Goal: Task Accomplishment & Management: Manage account settings

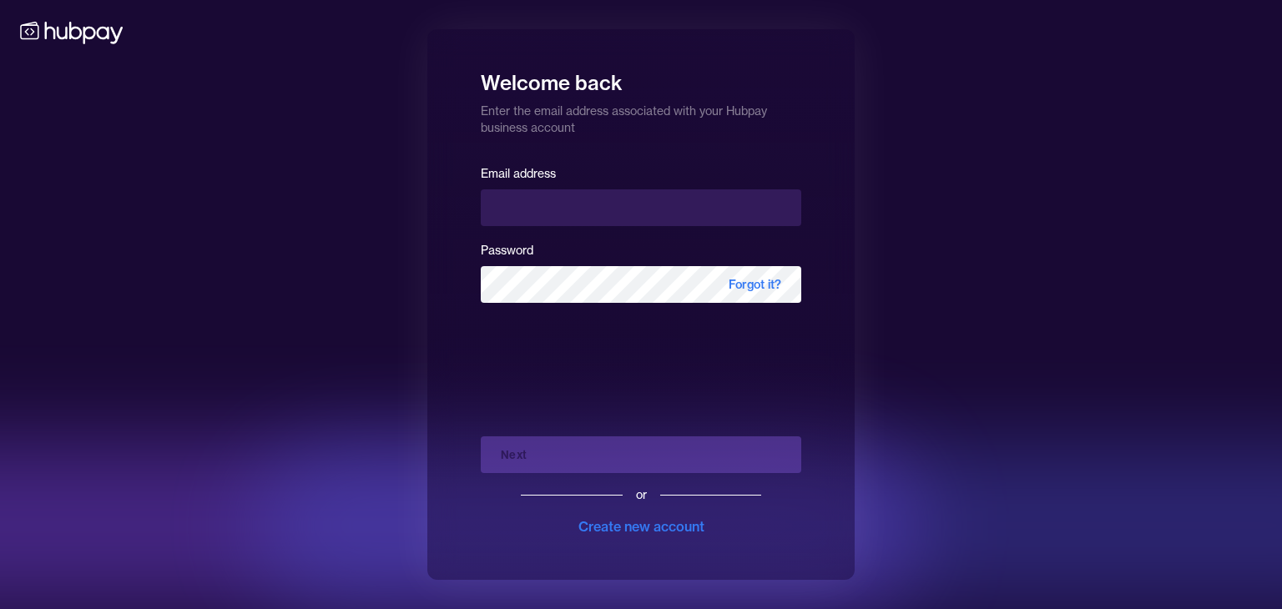
type input "**********"
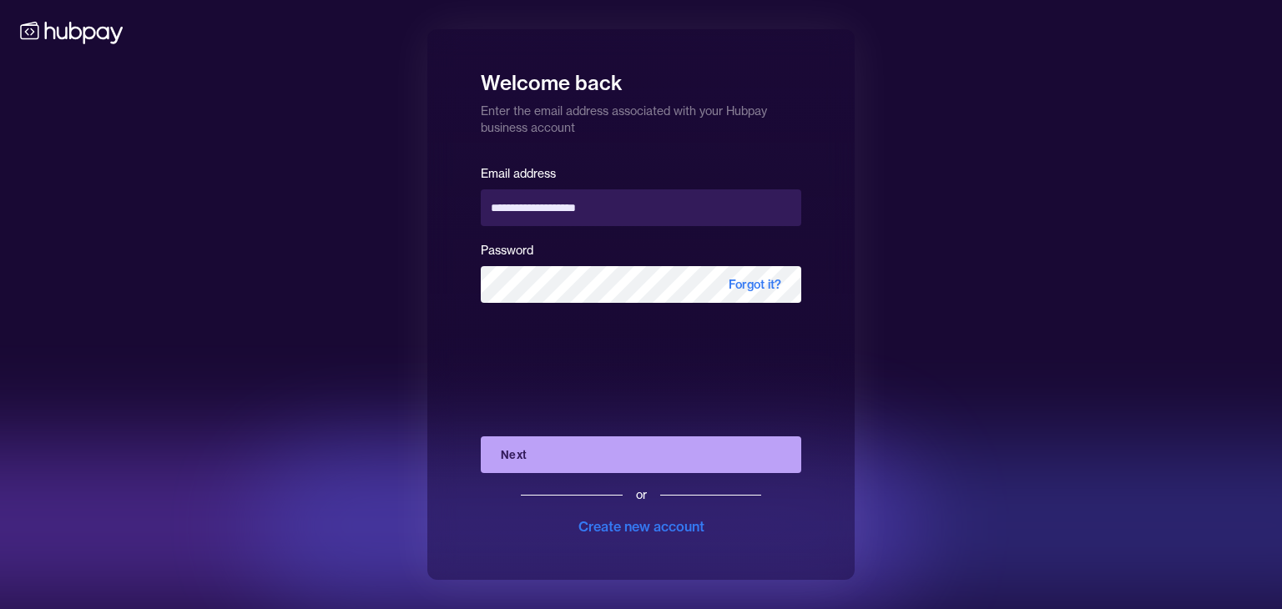
click at [588, 462] on button "Next" at bounding box center [641, 454] width 320 height 37
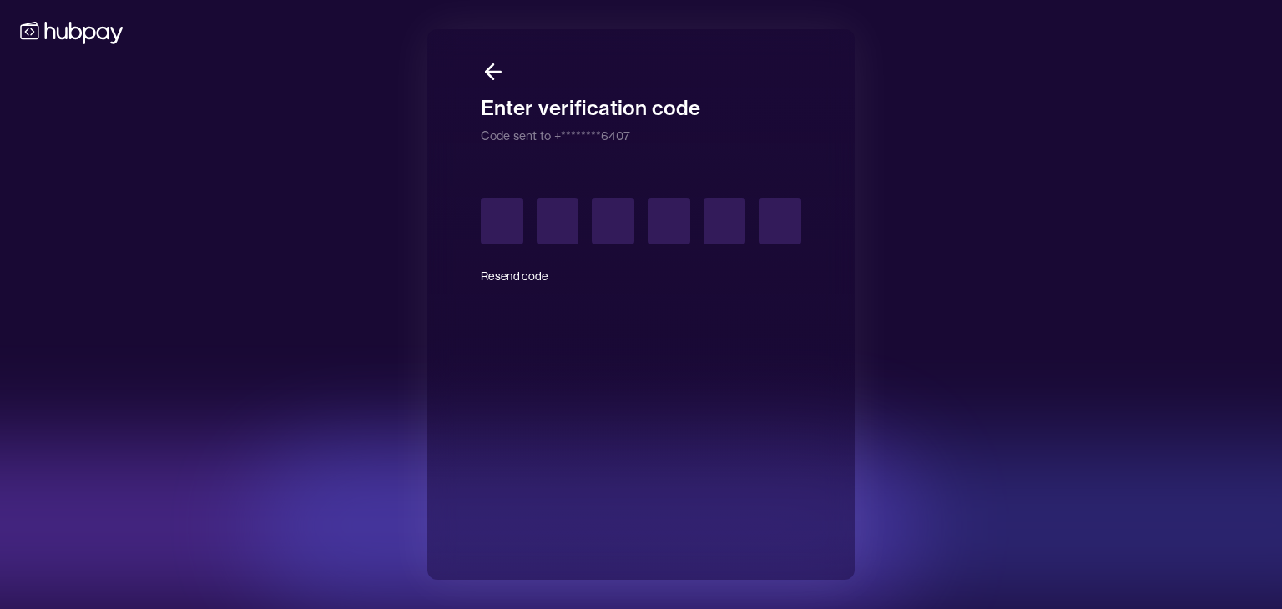
click at [522, 273] on button "Resend code" at bounding box center [515, 276] width 68 height 37
click at [533, 279] on button "Resend code" at bounding box center [515, 276] width 68 height 37
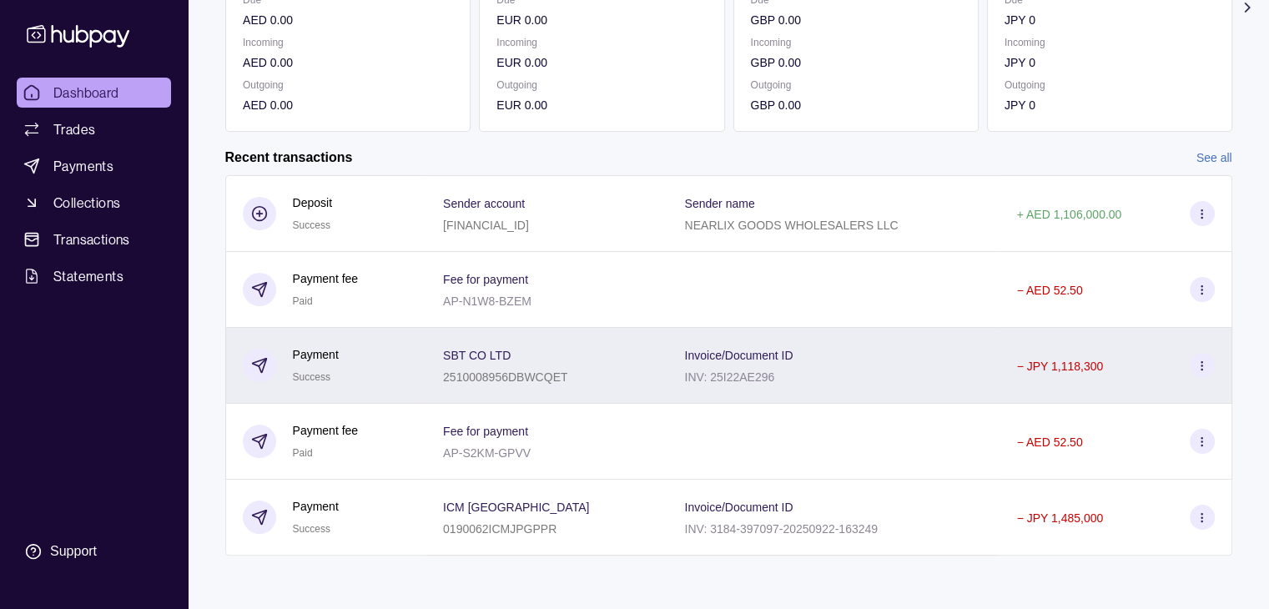
scroll to position [281, 0]
click at [1199, 363] on icon at bounding box center [1202, 366] width 13 height 13
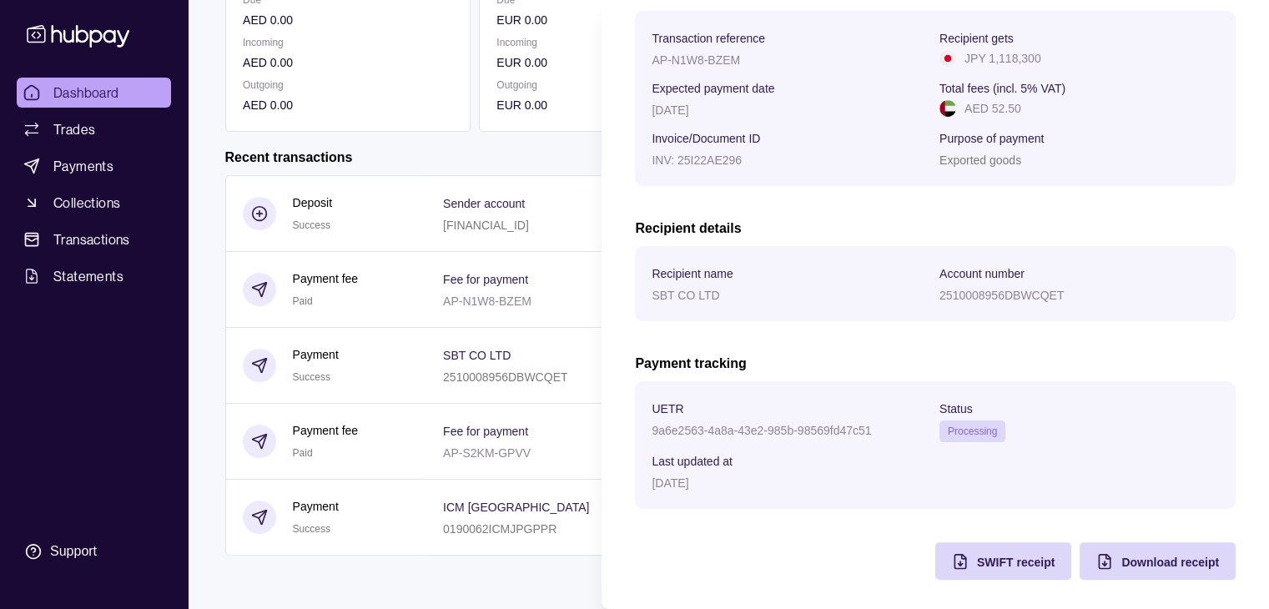
scroll to position [267, 0]
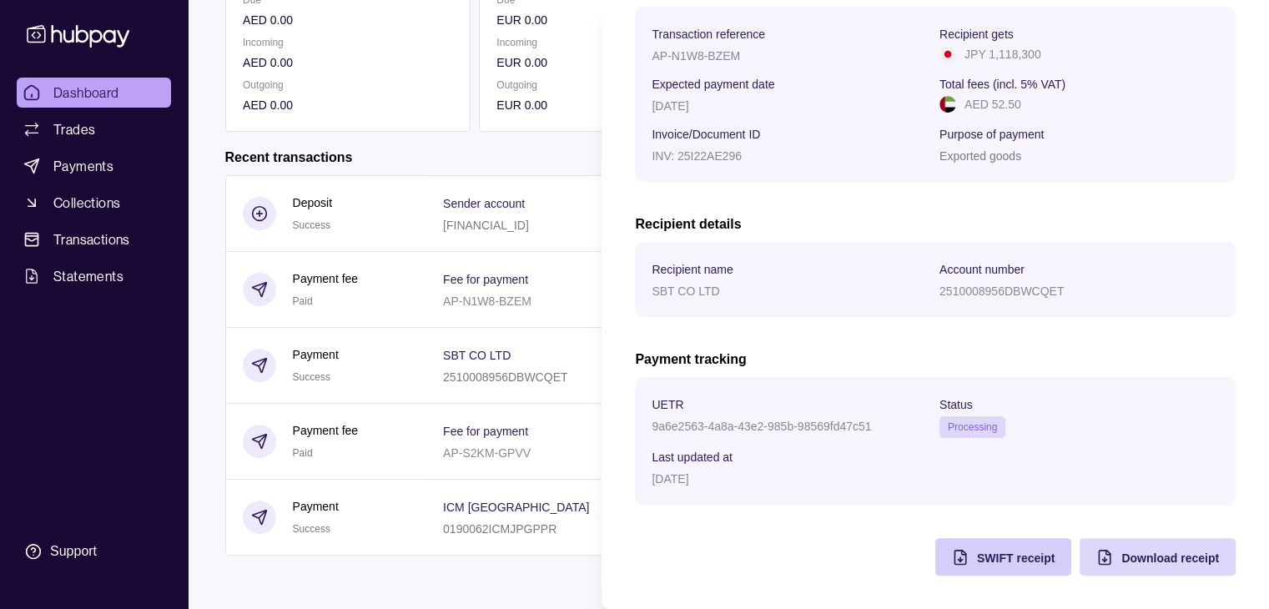
click at [979, 565] on div "SWIFT receipt" at bounding box center [1016, 557] width 78 height 20
click at [549, 188] on html "Dashboard Trades Payments Collections Transactions Statements Support T Hello, …" at bounding box center [634, 165] width 1269 height 888
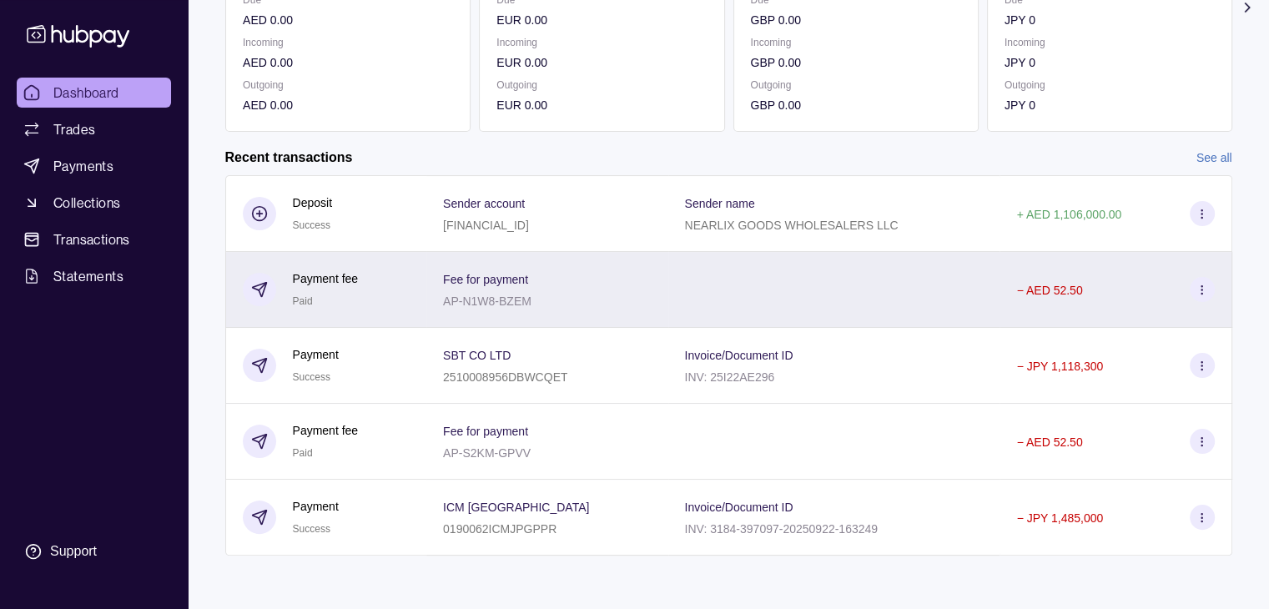
scroll to position [281, 0]
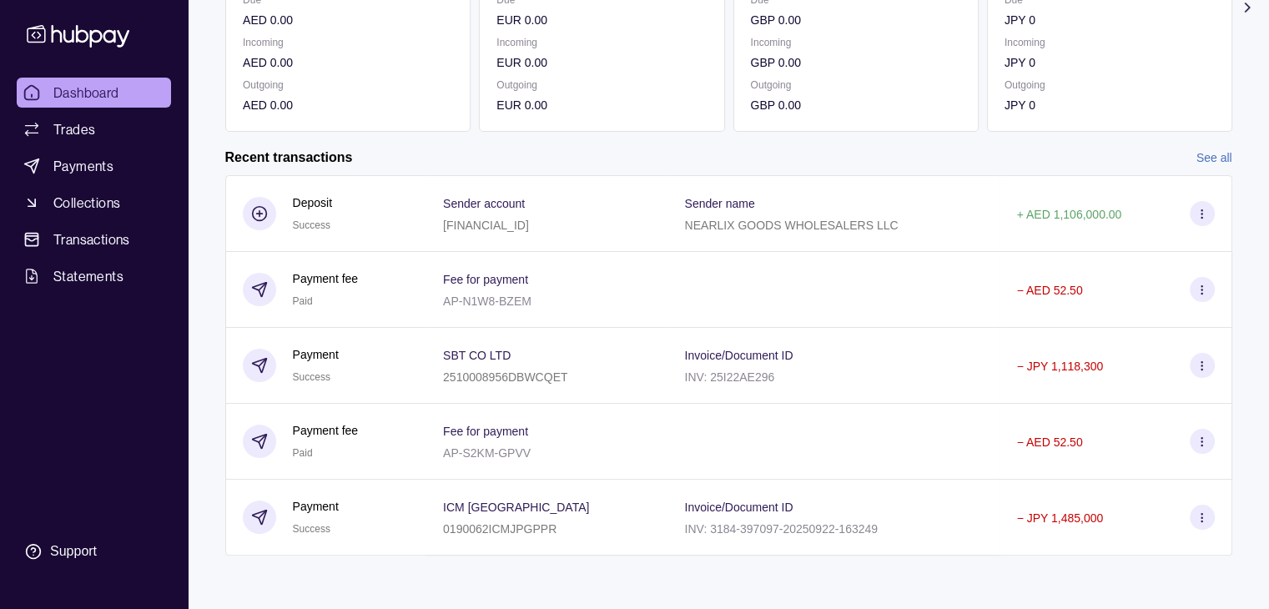
click at [1203, 159] on link "See all" at bounding box center [1215, 158] width 36 height 18
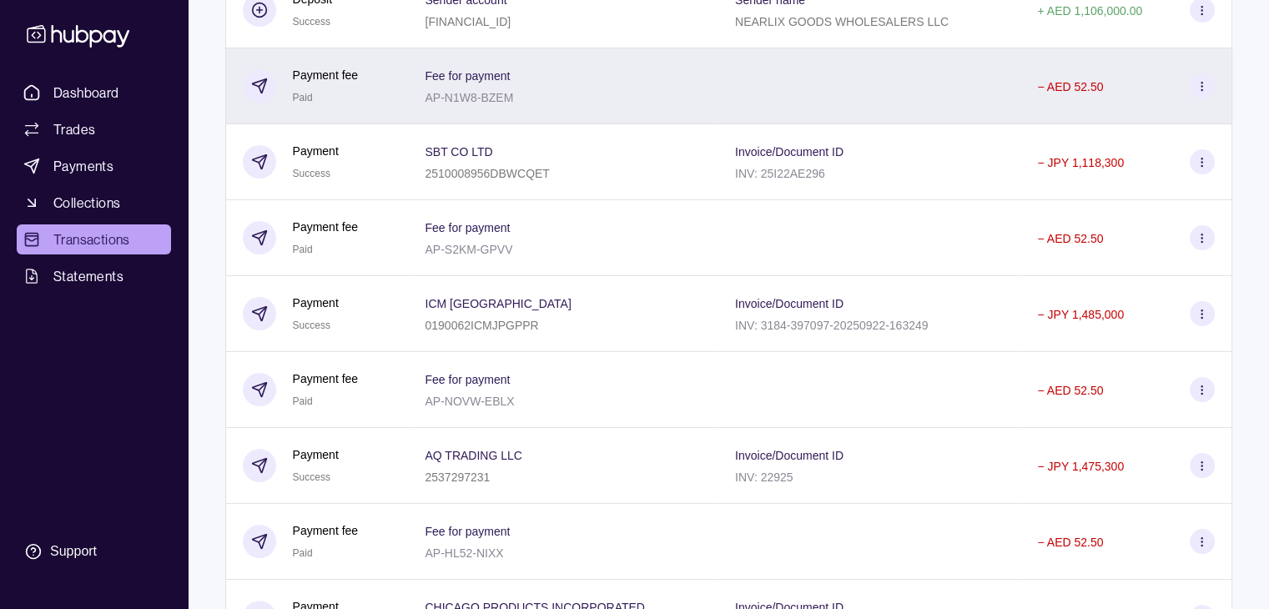
scroll to position [250, 0]
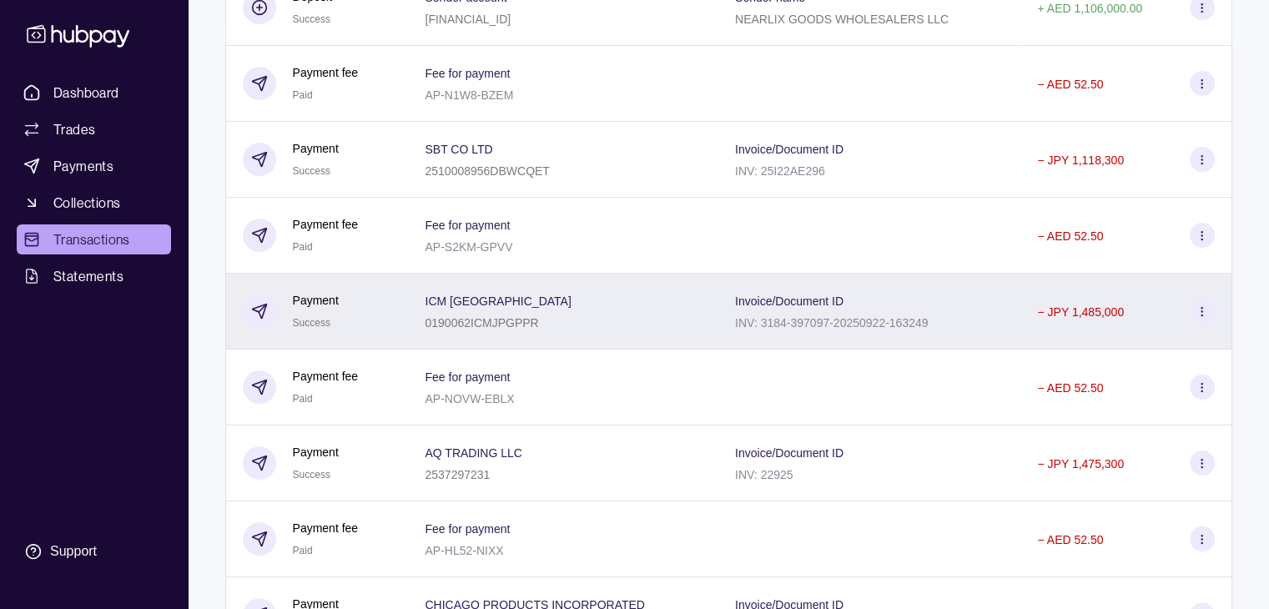
click at [1202, 311] on circle at bounding box center [1202, 310] width 1 height 1
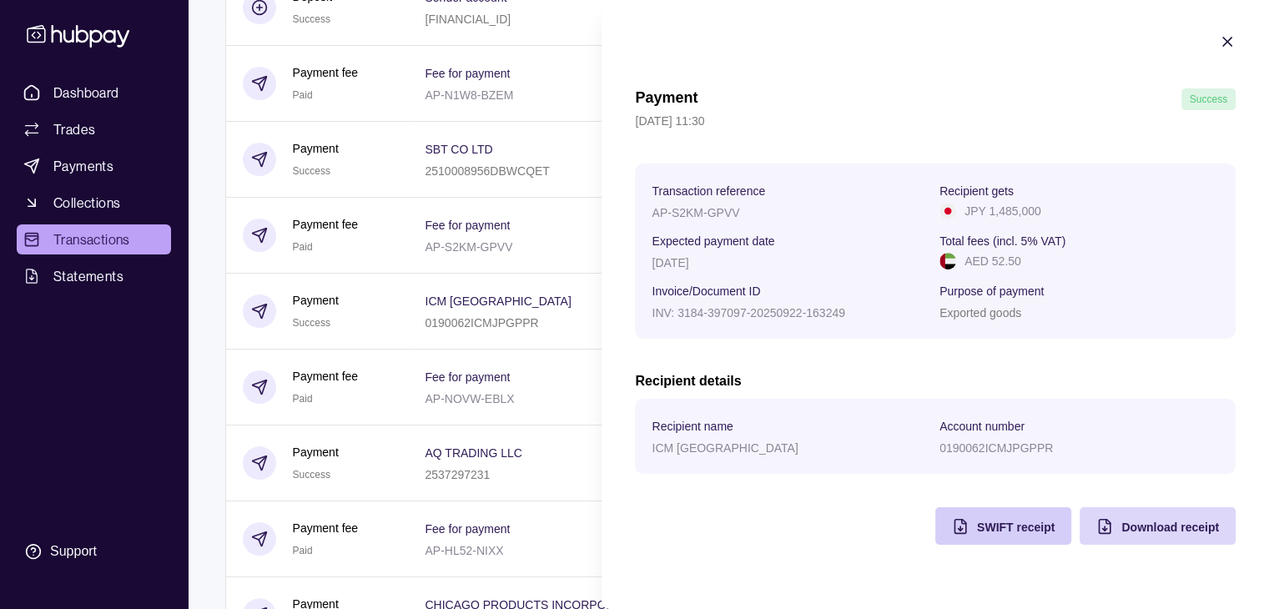
click at [1018, 531] on span "SWIFT receipt" at bounding box center [1016, 527] width 78 height 13
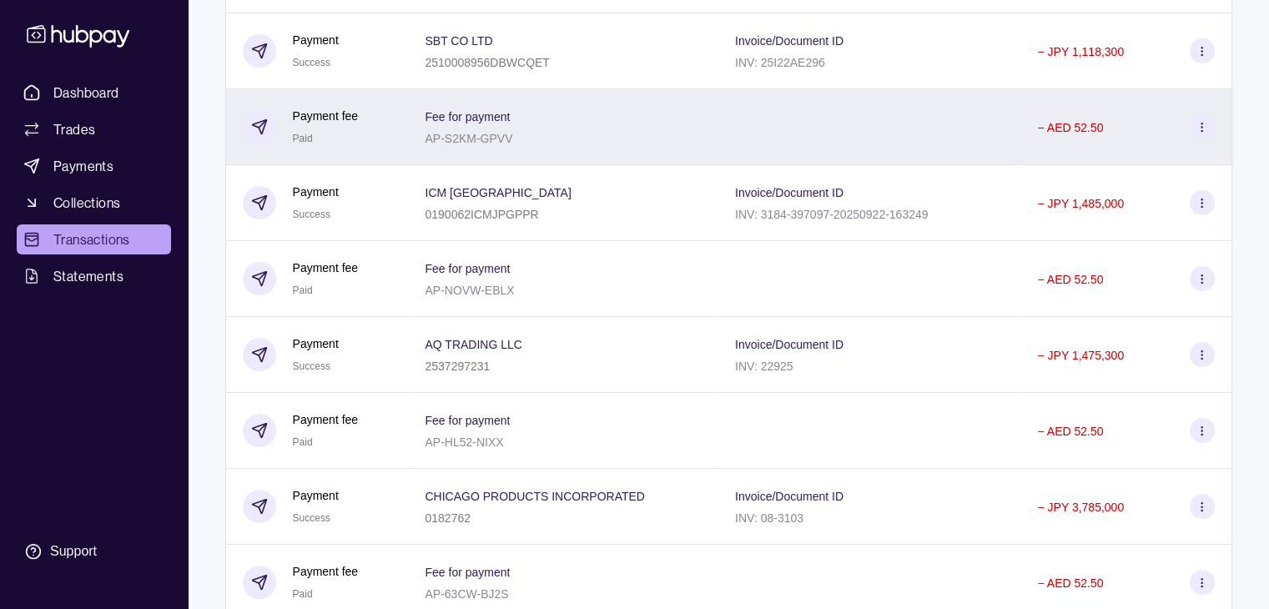
scroll to position [417, 0]
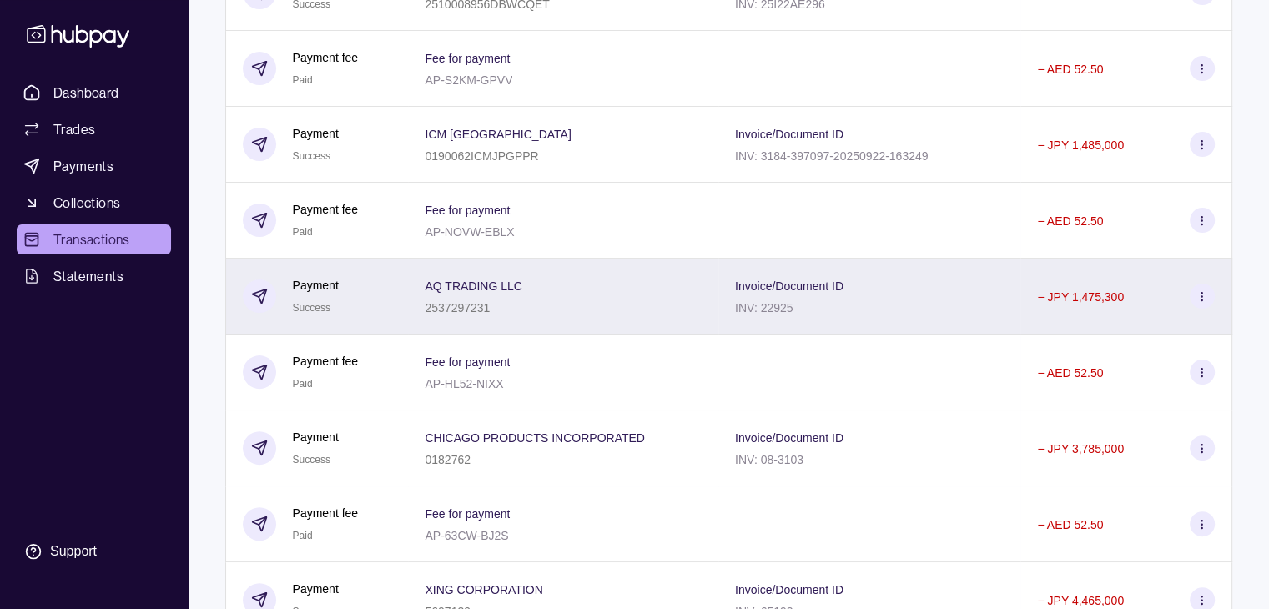
click at [1198, 301] on icon at bounding box center [1202, 296] width 13 height 13
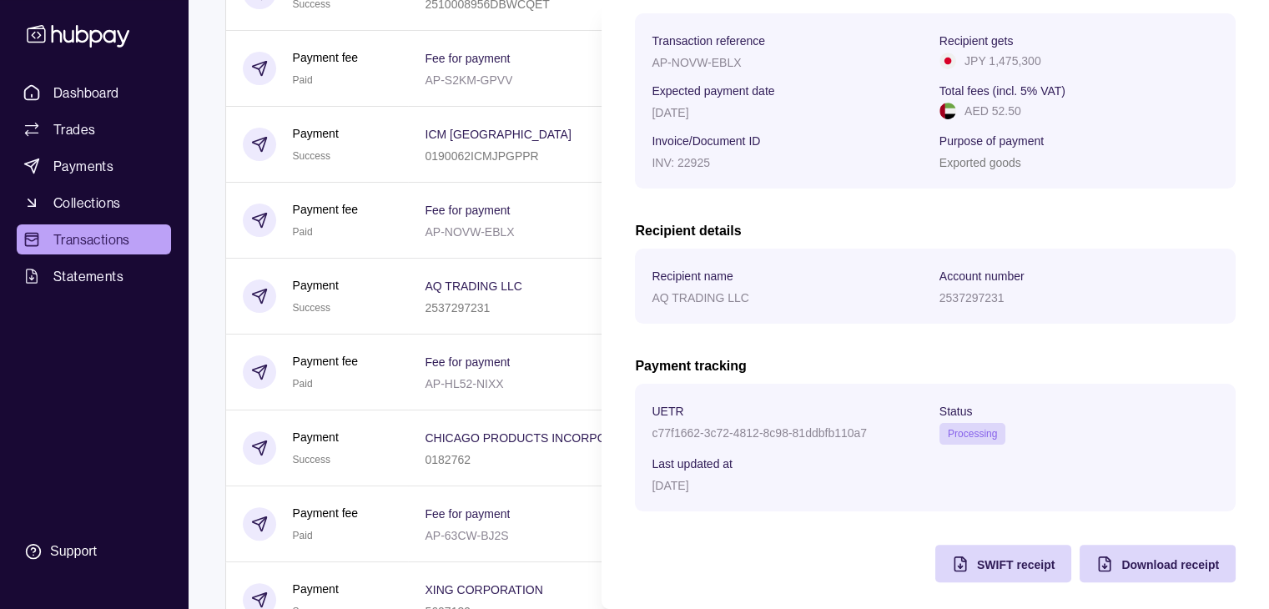
scroll to position [267, 0]
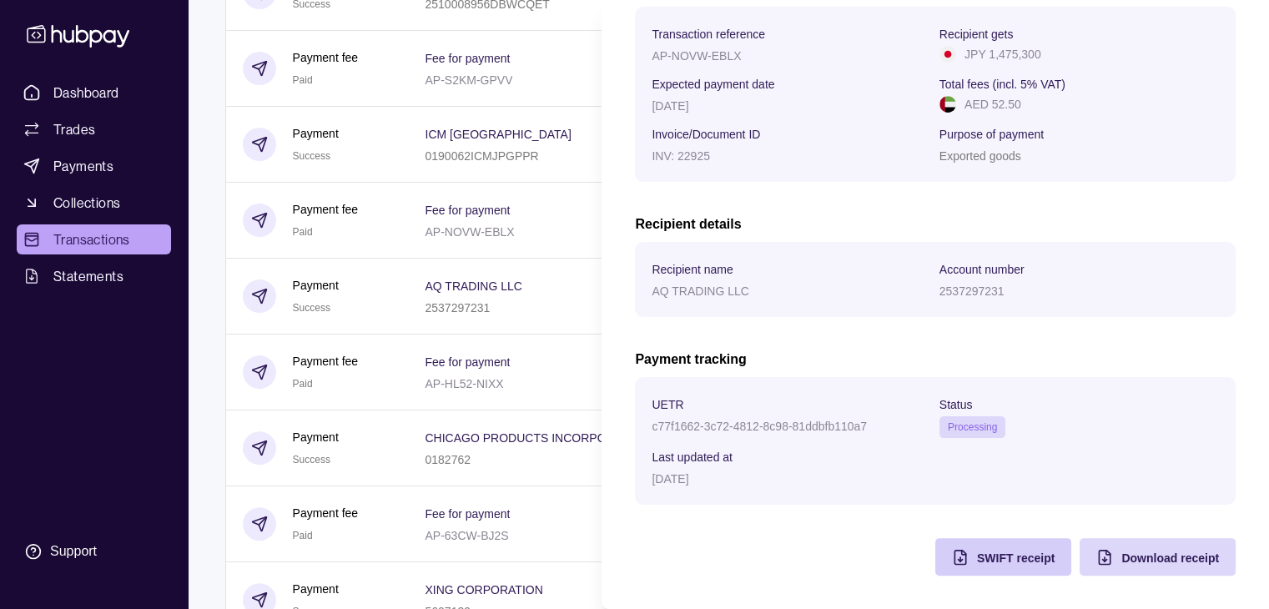
click at [961, 552] on div "SWIFT receipt" at bounding box center [991, 557] width 128 height 38
click at [547, 221] on html "Dashboard Trades Payments Collections Transactions Statements Support T Hello, …" at bounding box center [634, 488] width 1269 height 1810
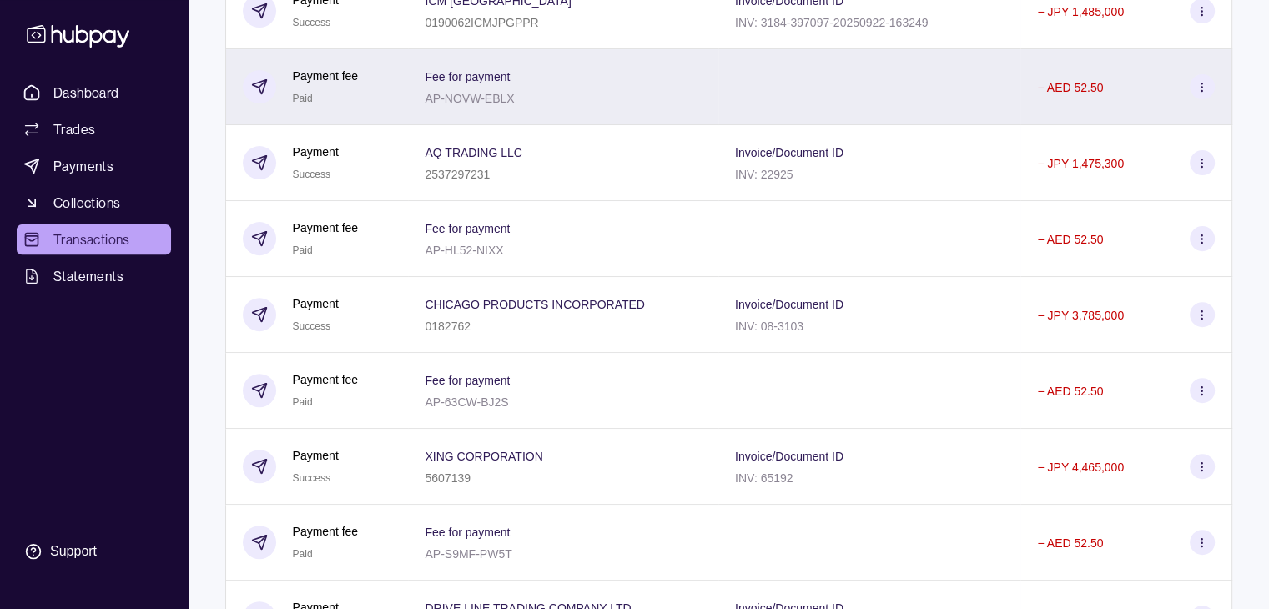
scroll to position [584, 0]
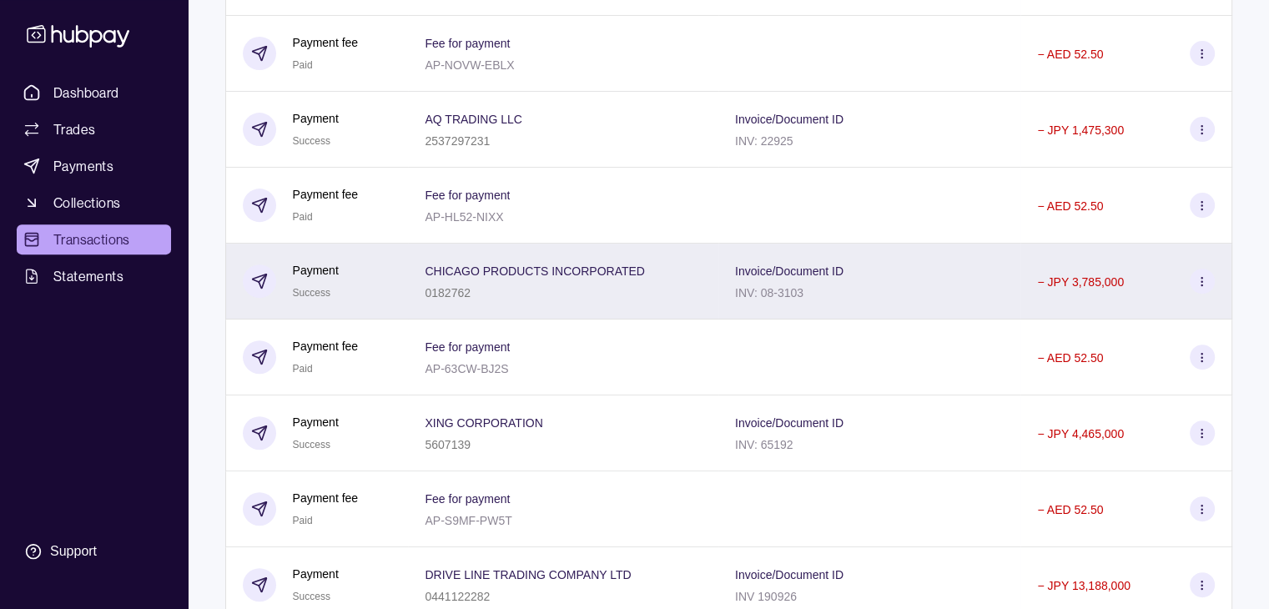
click at [1197, 288] on icon at bounding box center [1202, 281] width 13 height 13
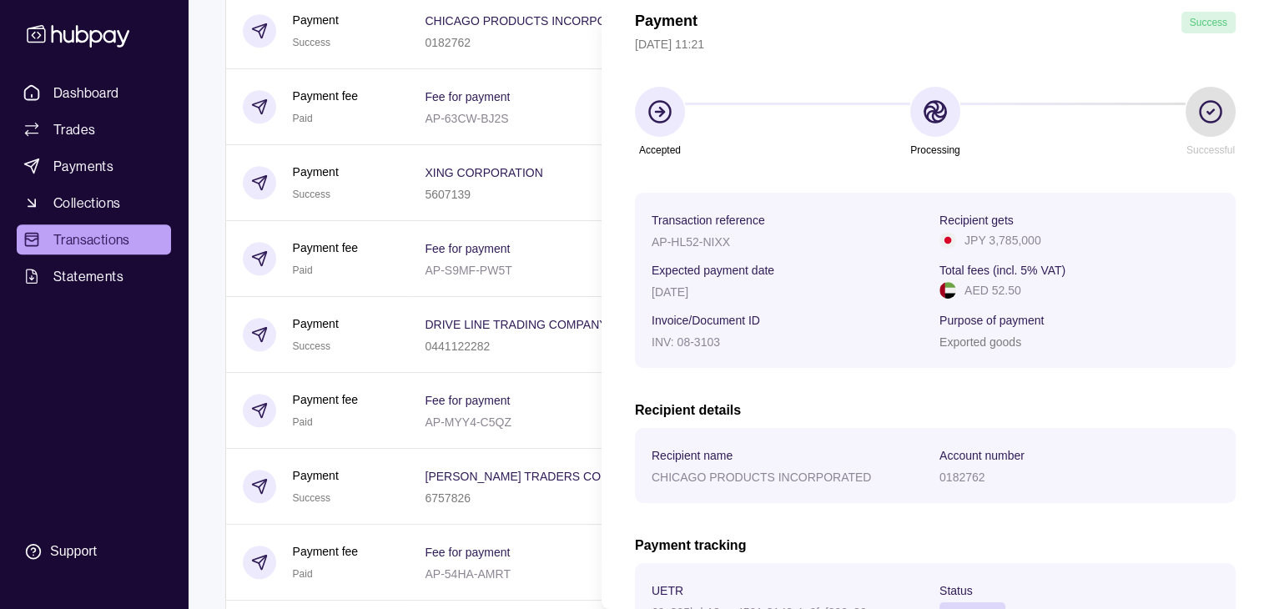
scroll to position [250, 0]
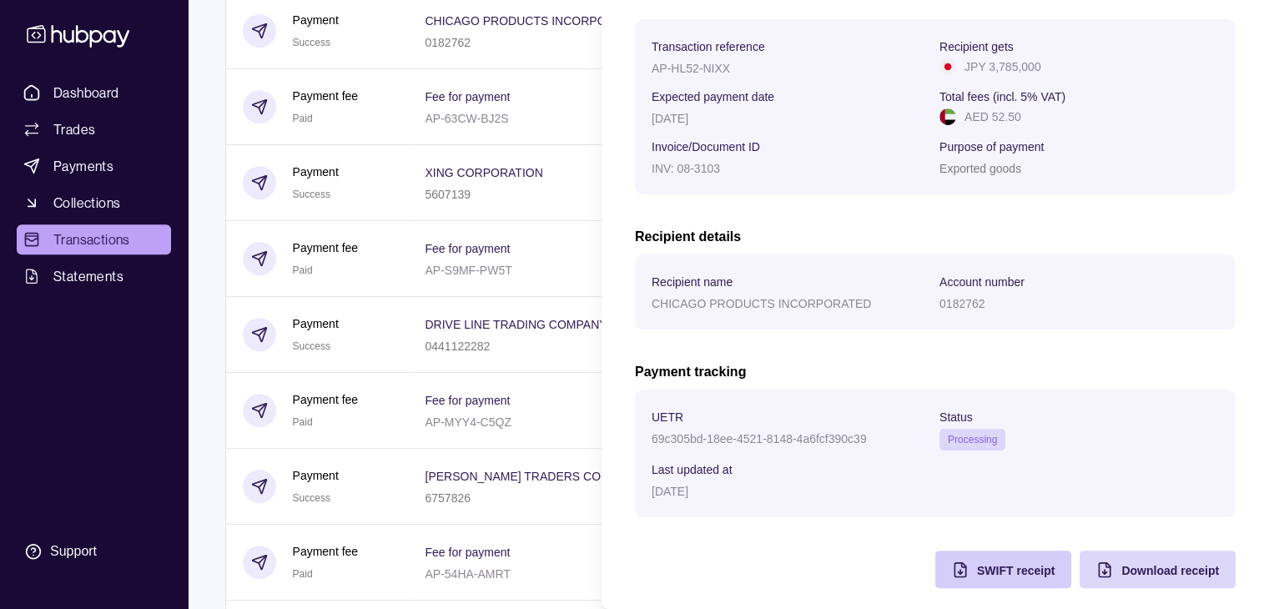
click at [981, 573] on span "SWIFT receipt" at bounding box center [1016, 570] width 78 height 13
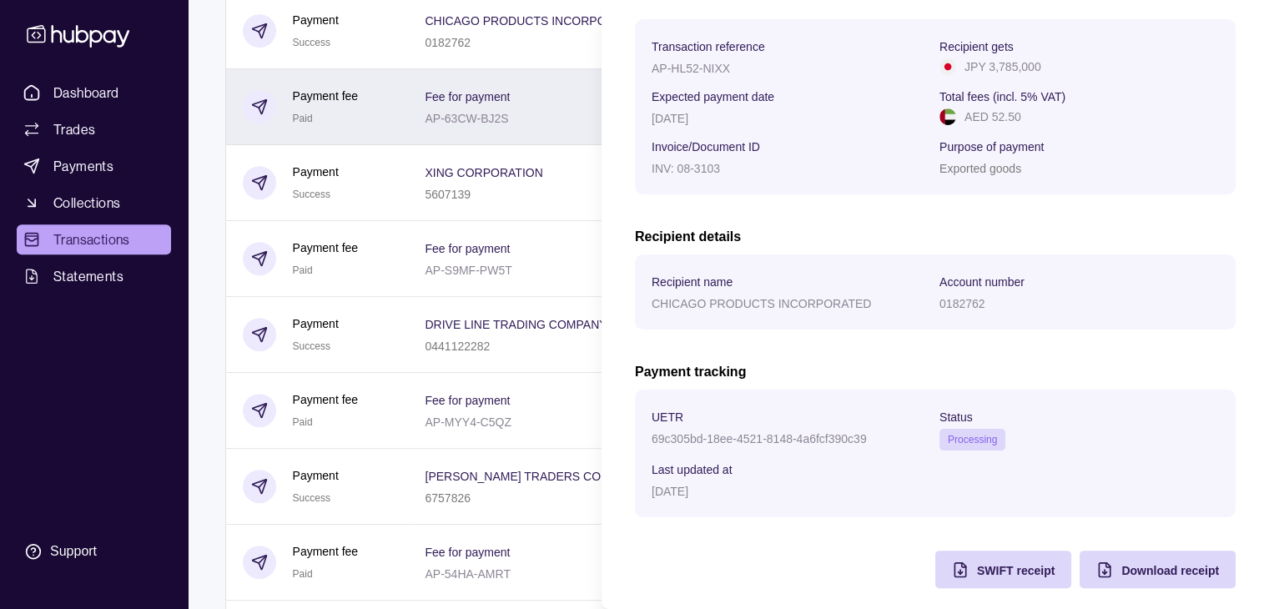
click at [549, 123] on html "Dashboard Trades Payments Collections Transactions Statements Support T Hello, …" at bounding box center [634, 70] width 1269 height 1810
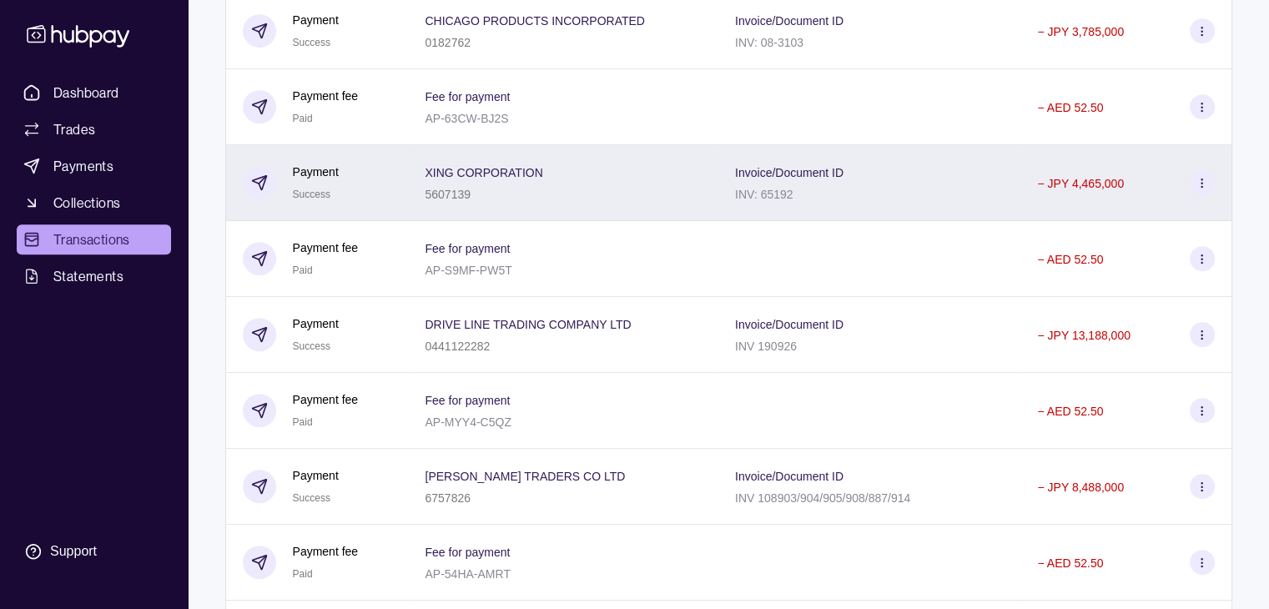
click at [1199, 187] on icon at bounding box center [1202, 183] width 13 height 13
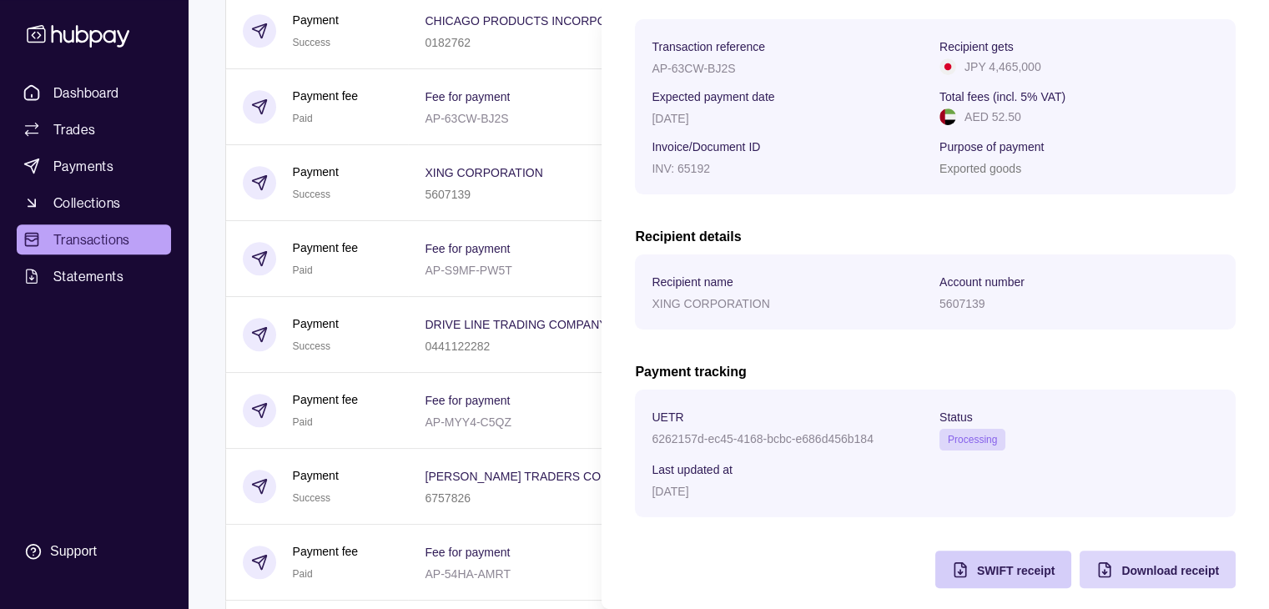
click at [977, 572] on span "SWIFT receipt" at bounding box center [1016, 570] width 78 height 13
click at [568, 214] on html "Dashboard Trades Payments Collections Transactions Statements Support T Hello, …" at bounding box center [634, 70] width 1269 height 1810
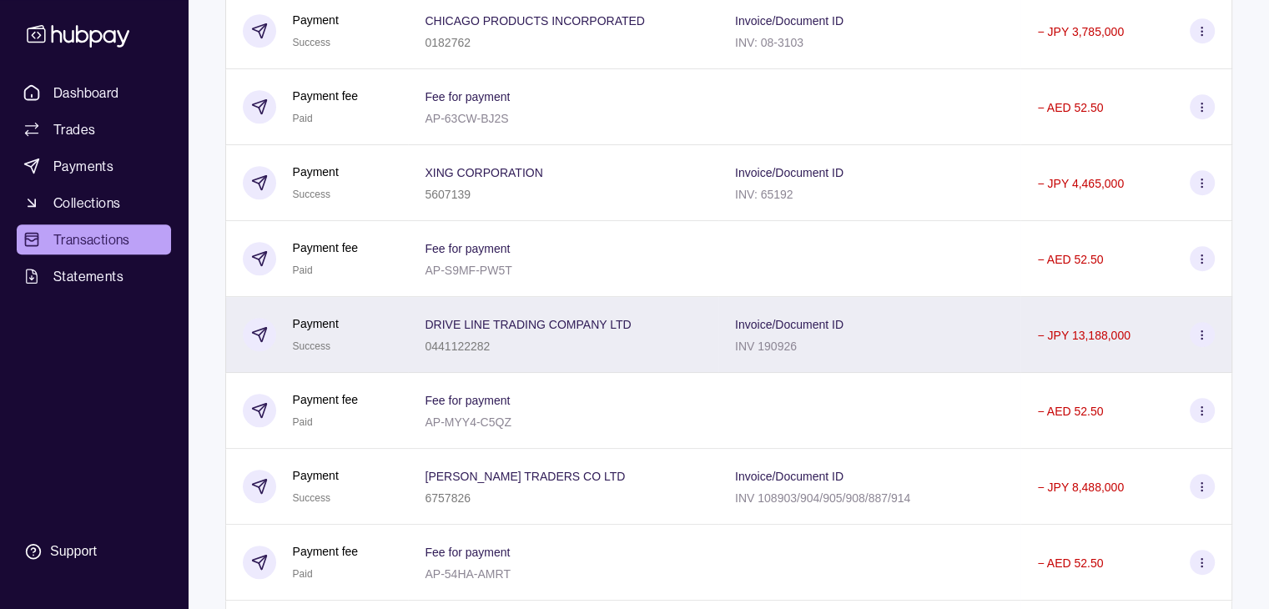
click at [578, 348] on div "0441122282" at bounding box center [528, 345] width 206 height 20
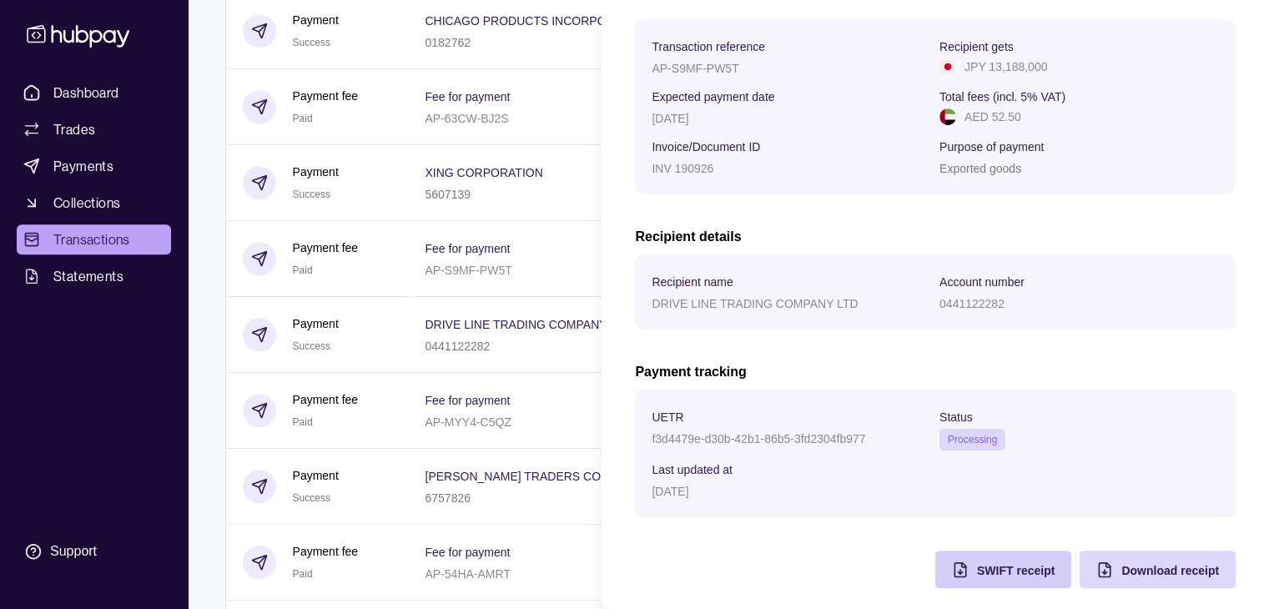
click at [977, 567] on span "SWIFT receipt" at bounding box center [1016, 570] width 78 height 13
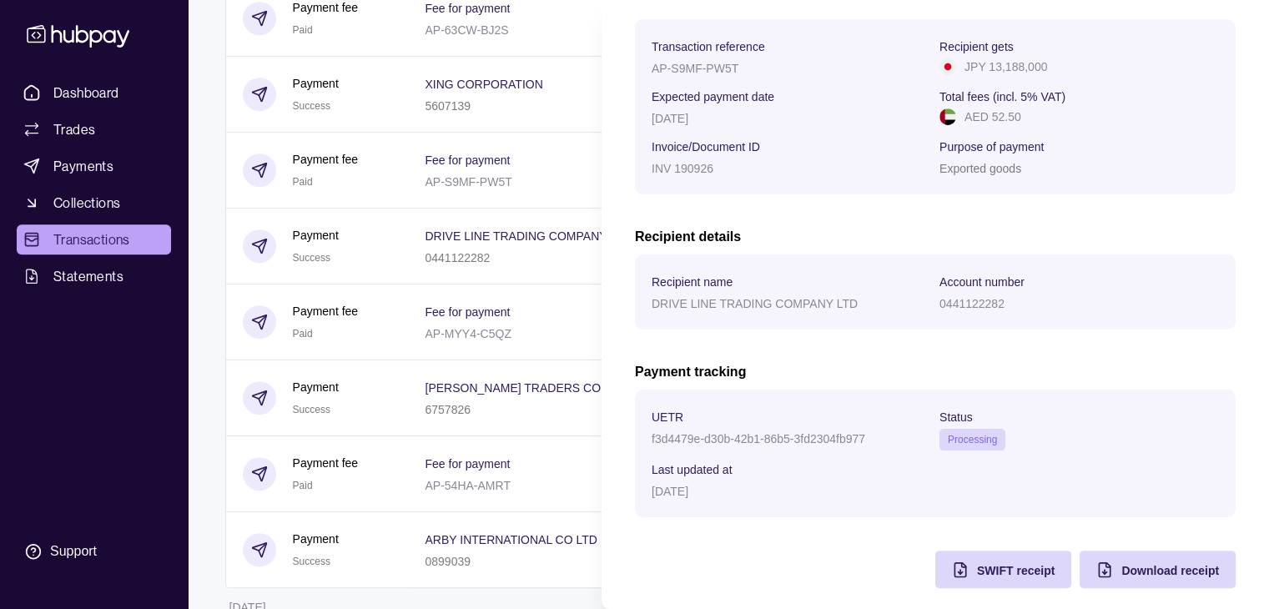
scroll to position [1001, 0]
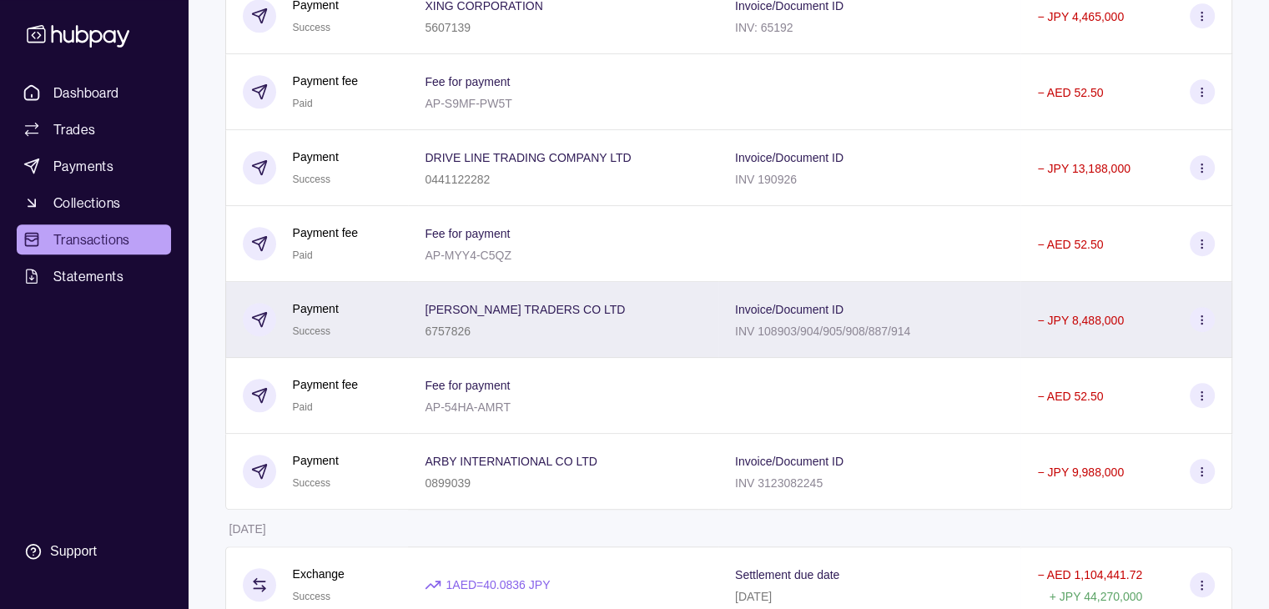
click at [566, 321] on div "ANA TRADERS CO LTD 6757826" at bounding box center [563, 320] width 277 height 42
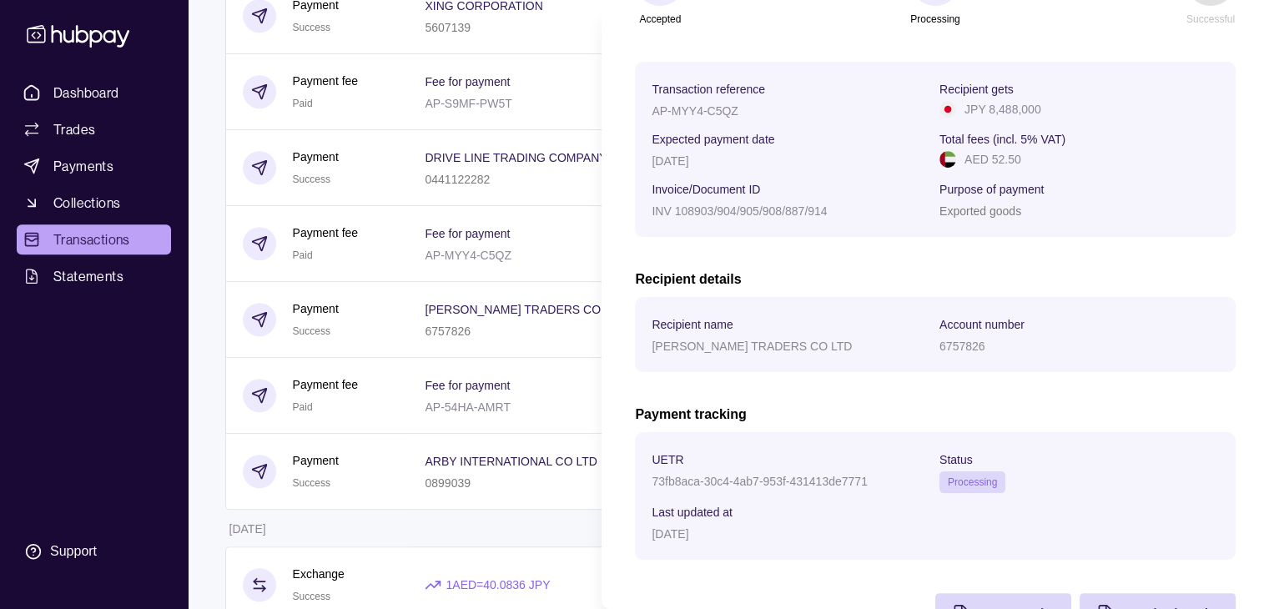
scroll to position [267, 0]
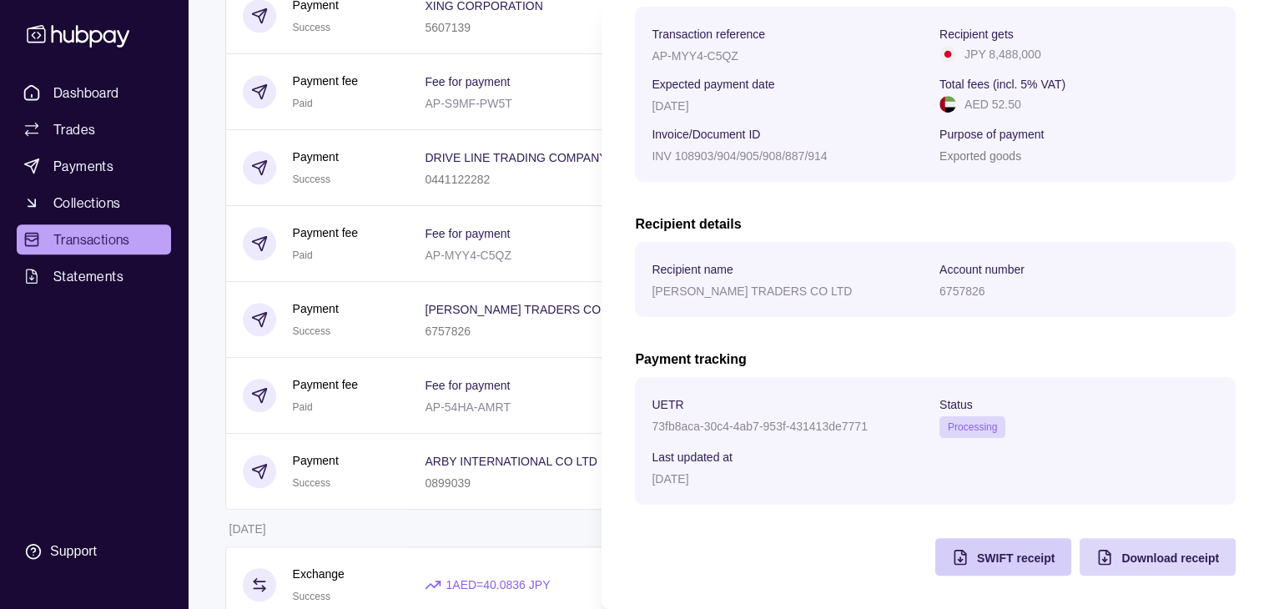
click at [977, 552] on span "SWIFT receipt" at bounding box center [1016, 558] width 78 height 13
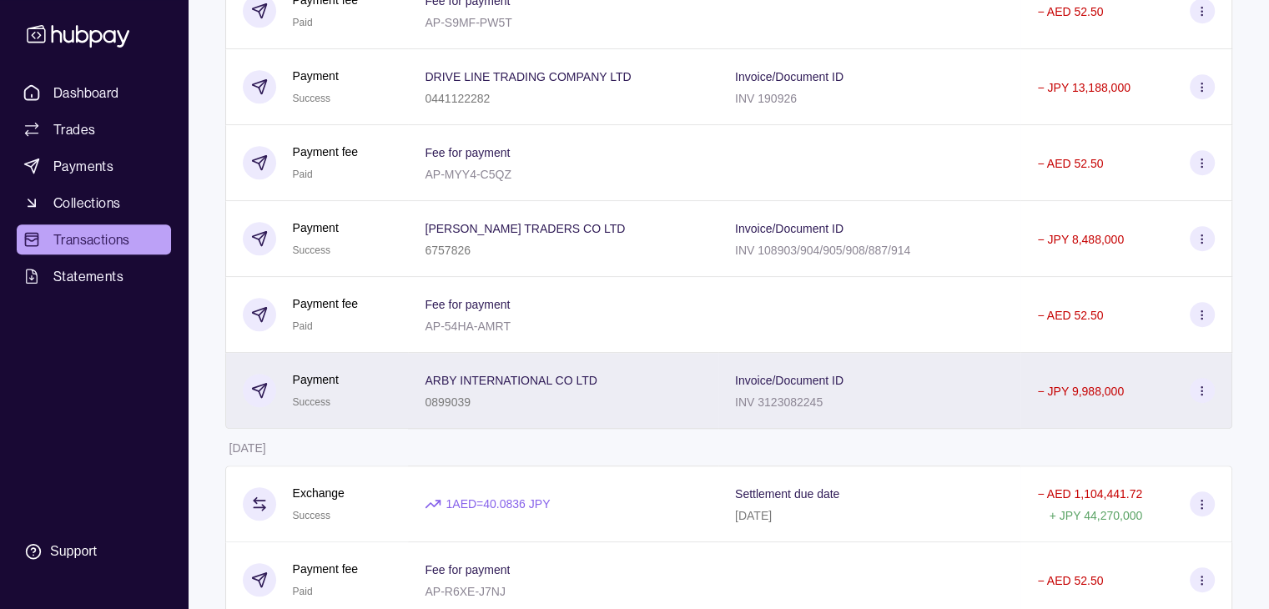
scroll to position [1085, 0]
click at [547, 409] on div "0899039" at bounding box center [511, 399] width 172 height 20
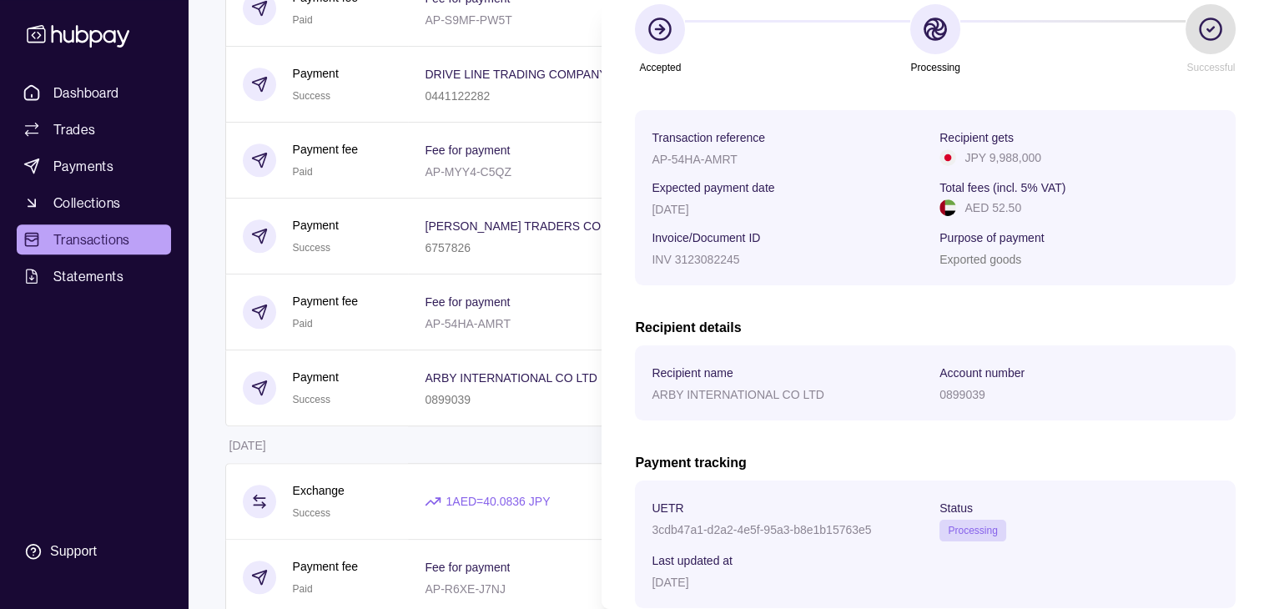
scroll to position [250, 0]
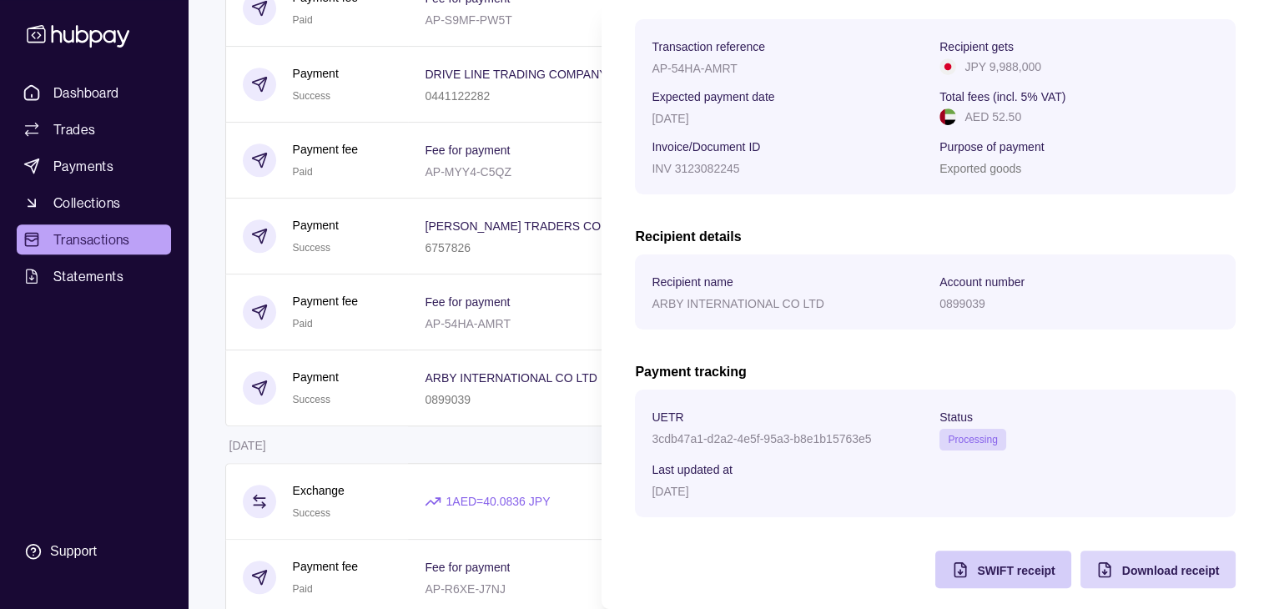
click at [1008, 565] on div "SWIFT receipt" at bounding box center [1016, 570] width 78 height 20
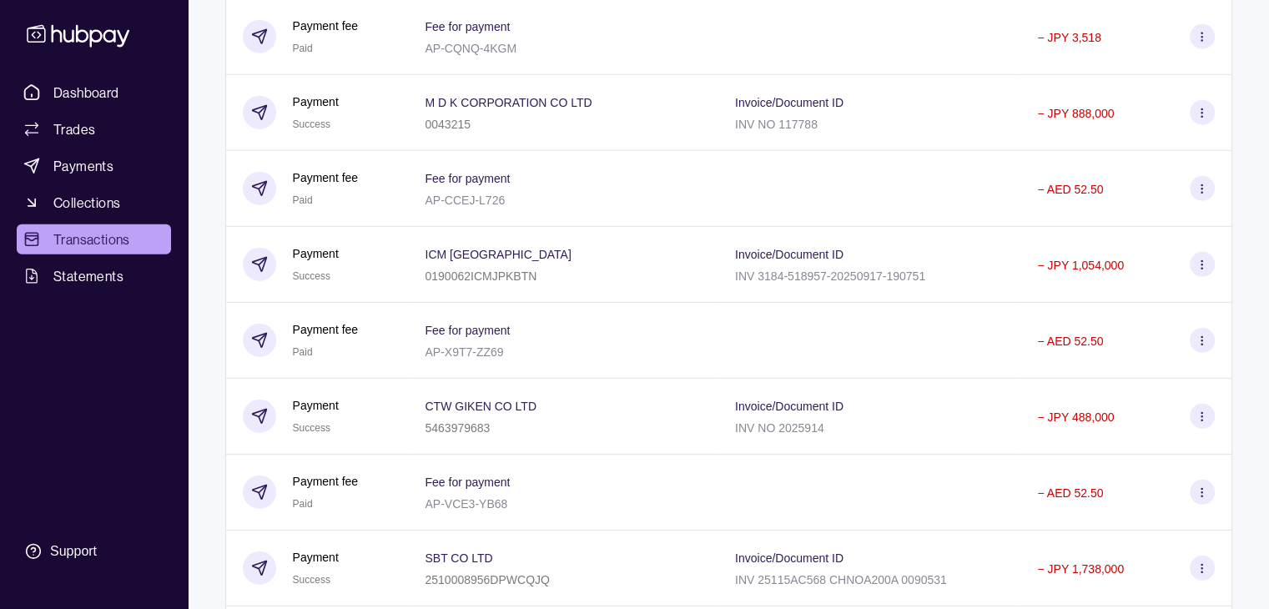
scroll to position [4713, 0]
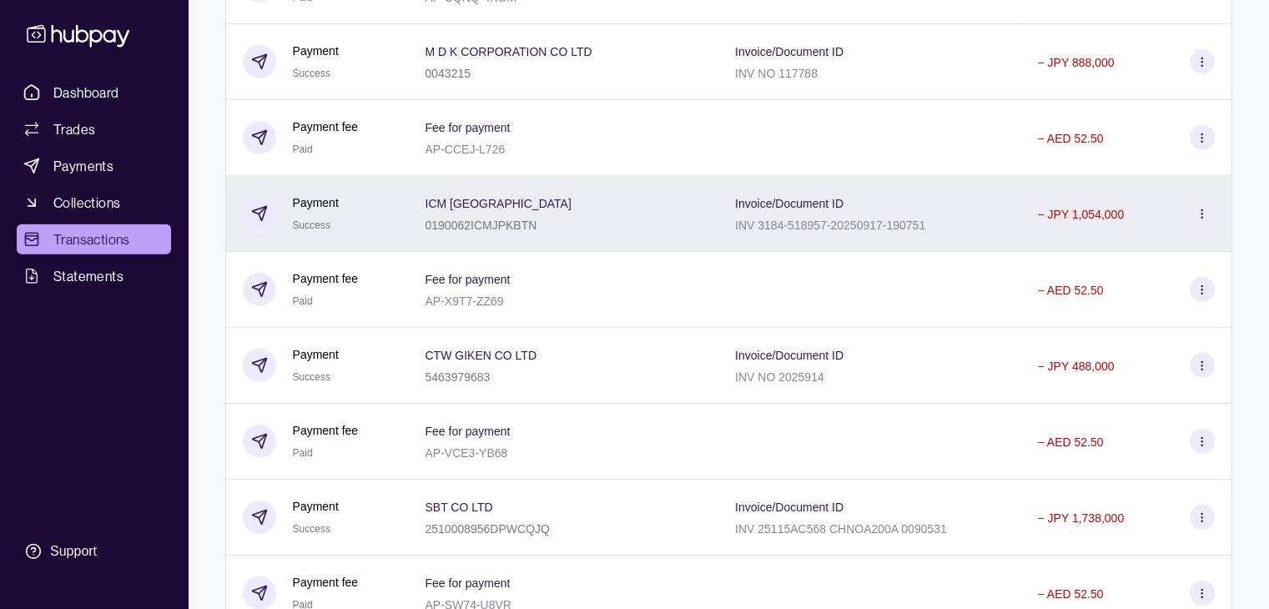
click at [1198, 220] on icon at bounding box center [1202, 214] width 13 height 13
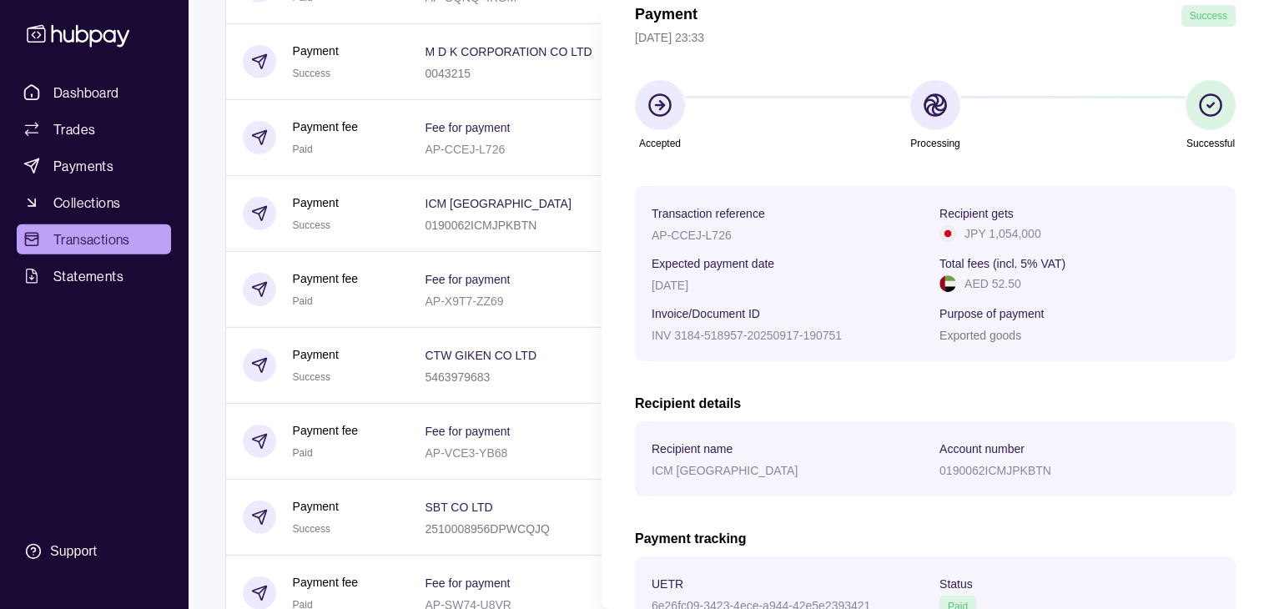
scroll to position [83, 0]
drag, startPoint x: 653, startPoint y: 232, endPoint x: 741, endPoint y: 231, distance: 88.5
click at [741, 231] on div "AP-CCEJ-L726" at bounding box center [792, 234] width 280 height 20
copy p "AP-CCEJ-L726"
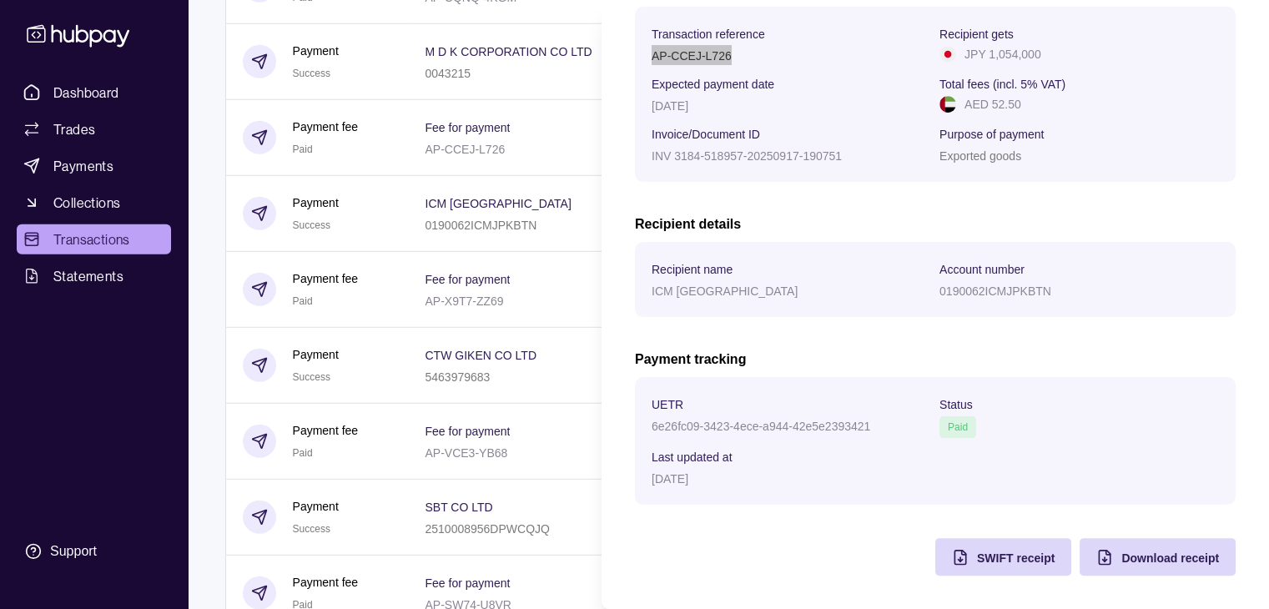
scroll to position [267, 0]
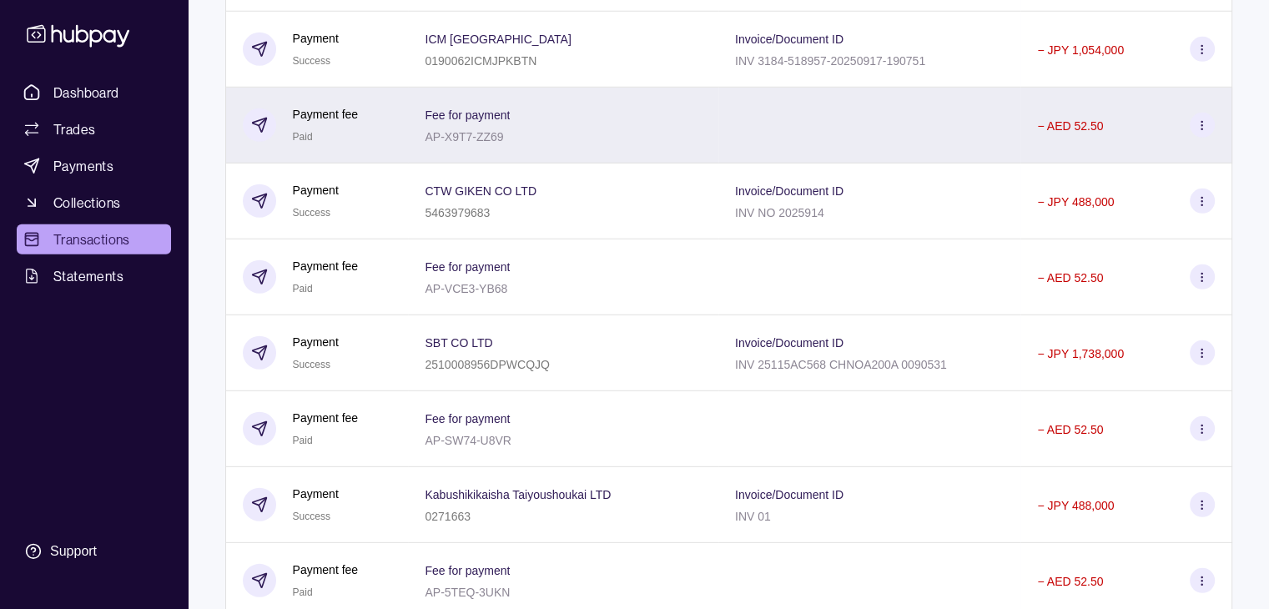
scroll to position [4880, 0]
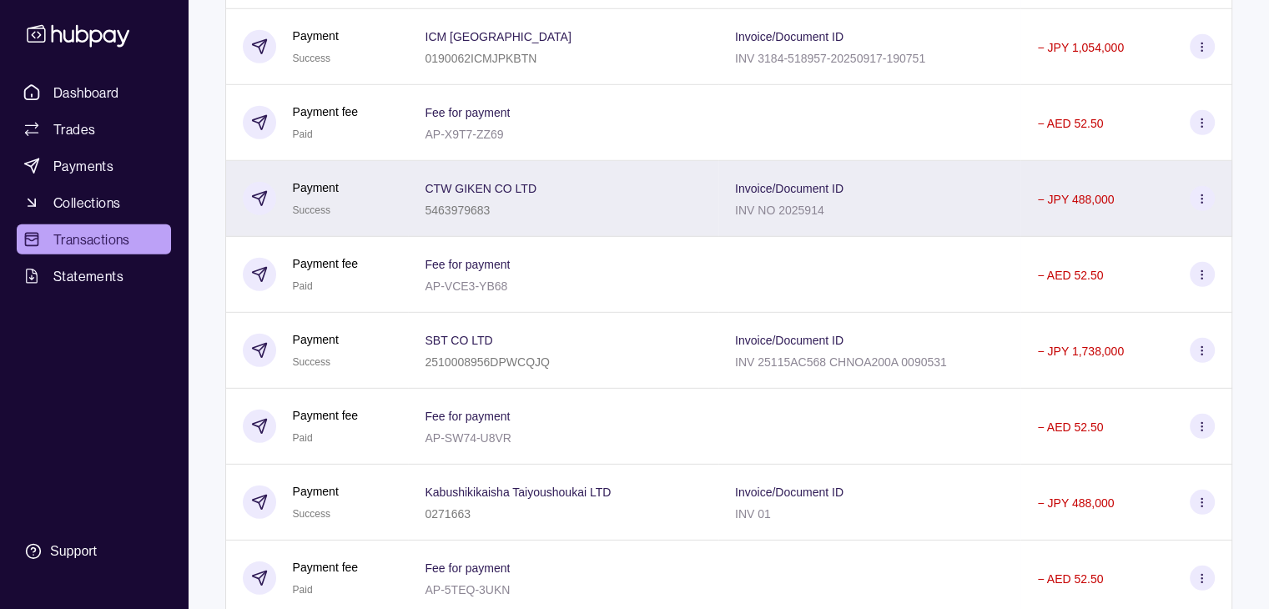
click at [1198, 205] on icon at bounding box center [1202, 199] width 13 height 13
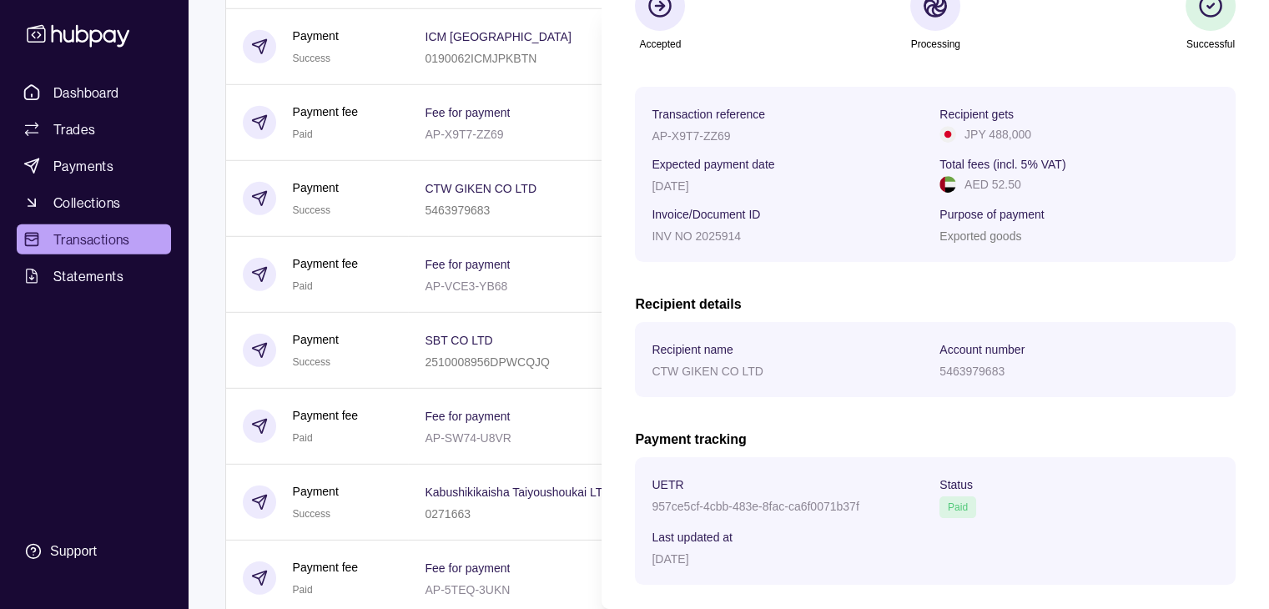
scroll to position [267, 0]
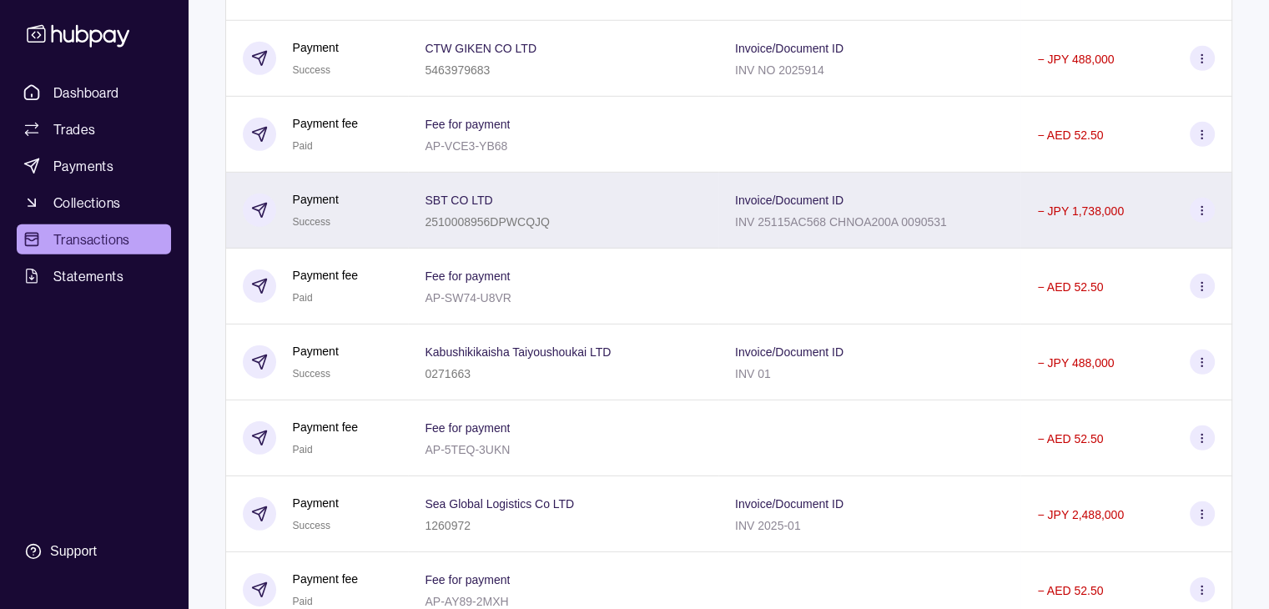
scroll to position [5047, 0]
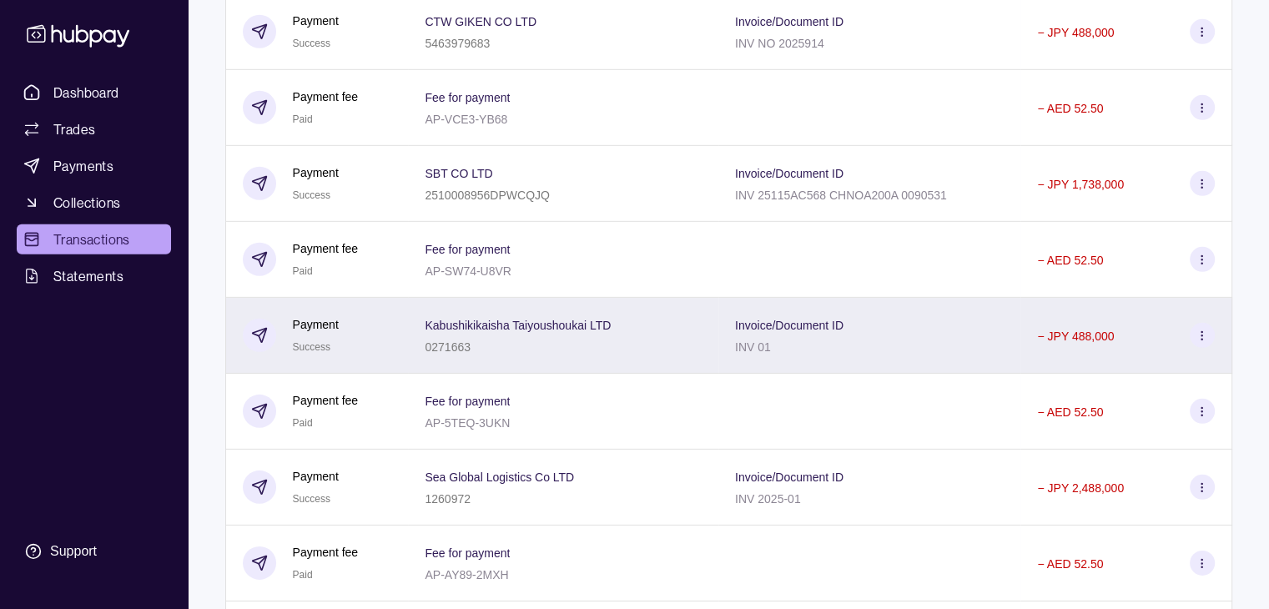
click at [1208, 342] on icon at bounding box center [1202, 336] width 13 height 13
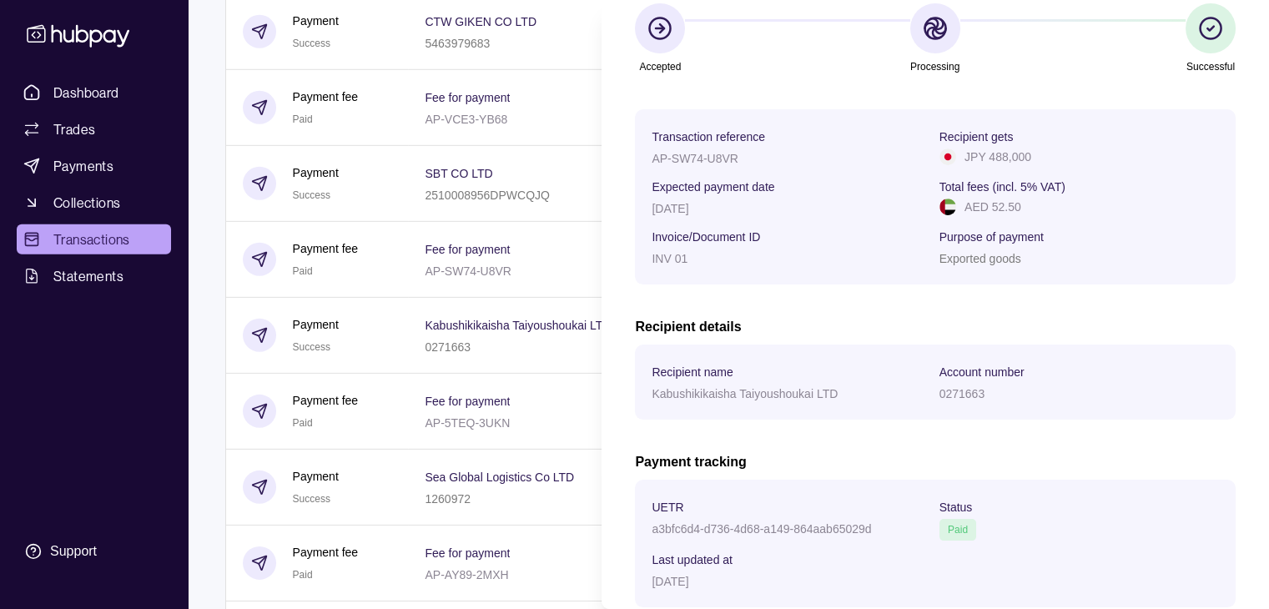
scroll to position [267, 0]
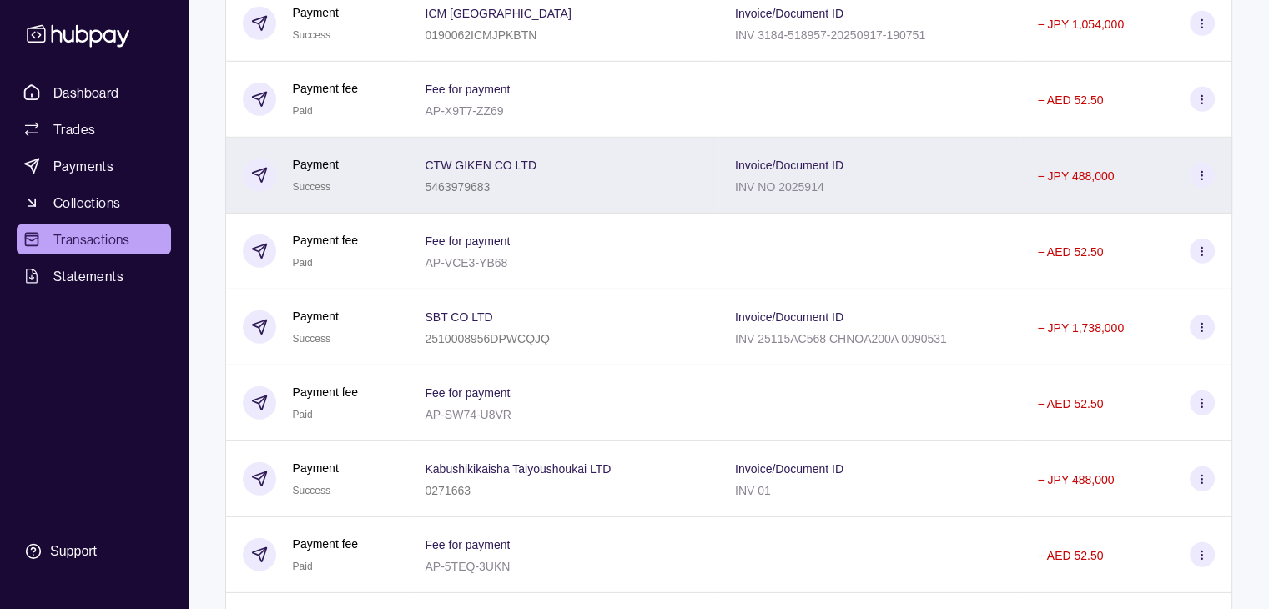
scroll to position [4880, 0]
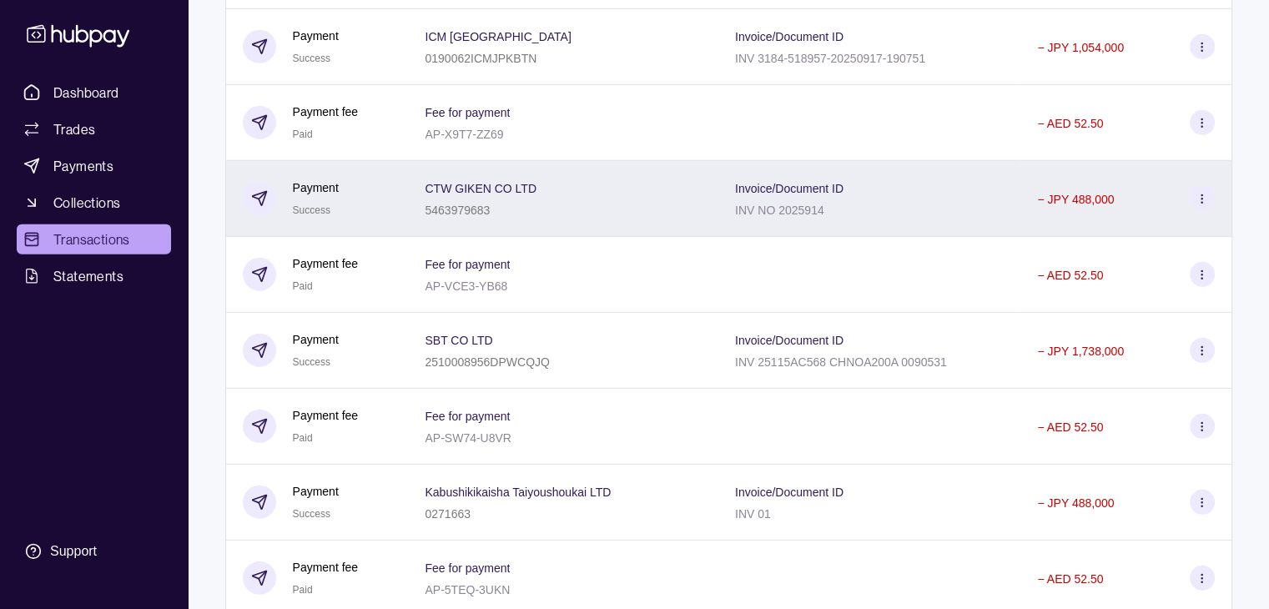
click at [631, 219] on div "CTW GIKEN CO LTD 5463979683" at bounding box center [563, 199] width 277 height 42
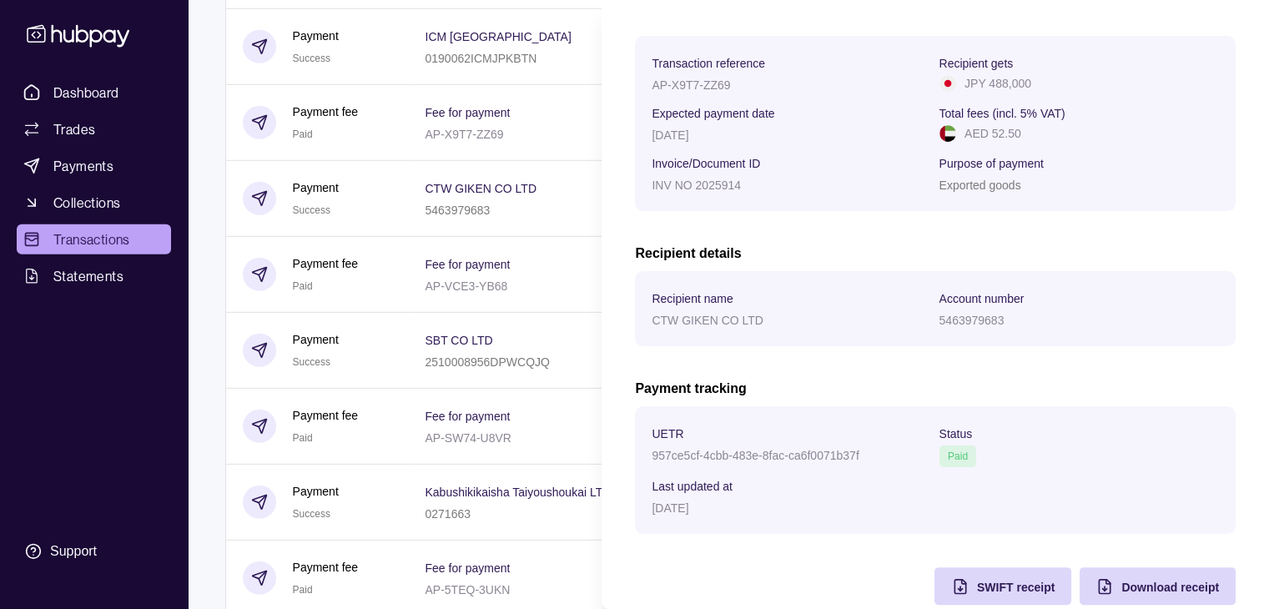
scroll to position [267, 0]
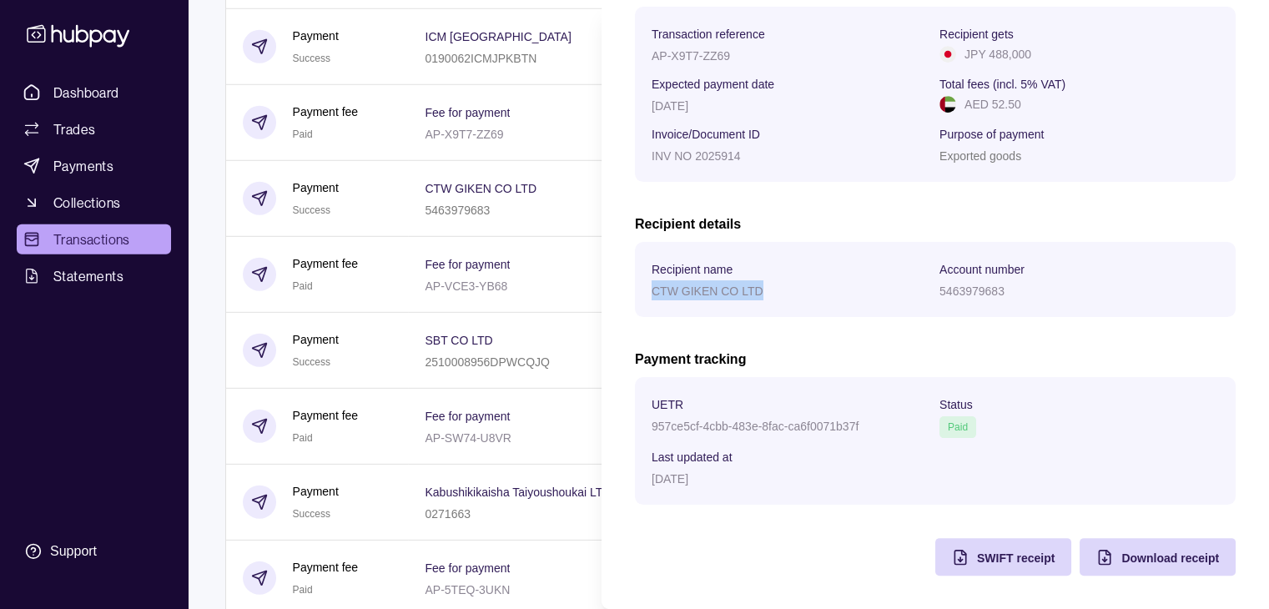
drag, startPoint x: 764, startPoint y: 291, endPoint x: 648, endPoint y: 295, distance: 116.9
click at [648, 295] on section "Recipient name CTW GIKEN CO LTD Account number 5463979683" at bounding box center [935, 279] width 601 height 75
copy p "CTW GIKEN CO LTD"
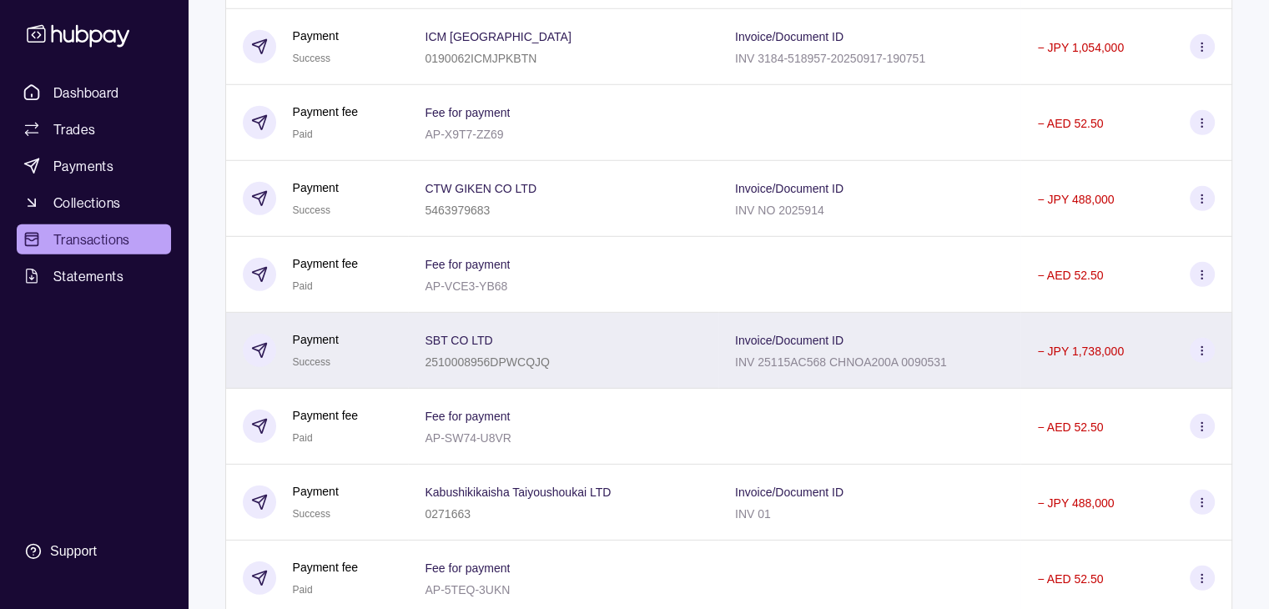
scroll to position [4964, 0]
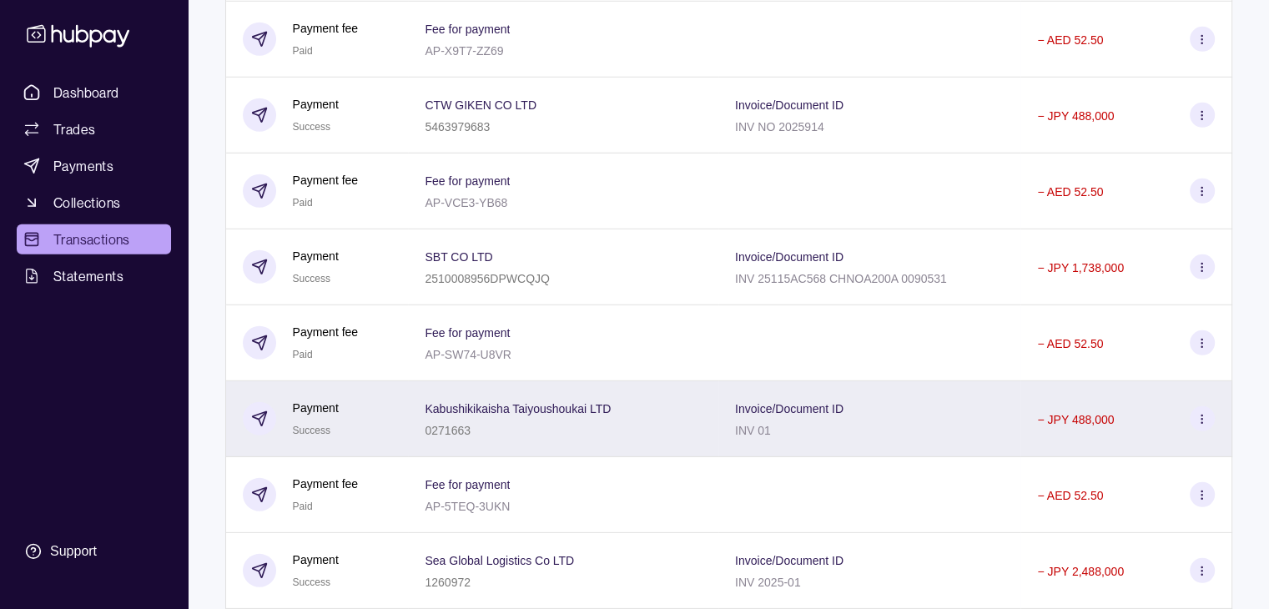
click at [614, 440] on div "Kabushikikaisha Taiyoushoukai LTD 0271663" at bounding box center [563, 419] width 277 height 42
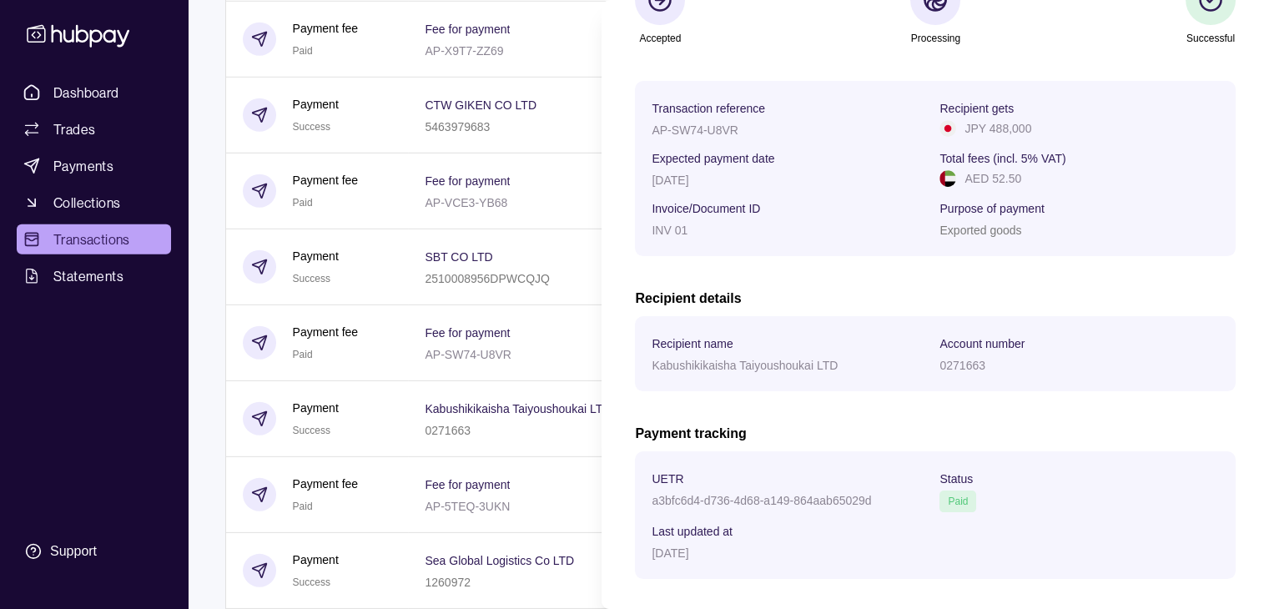
scroll to position [250, 0]
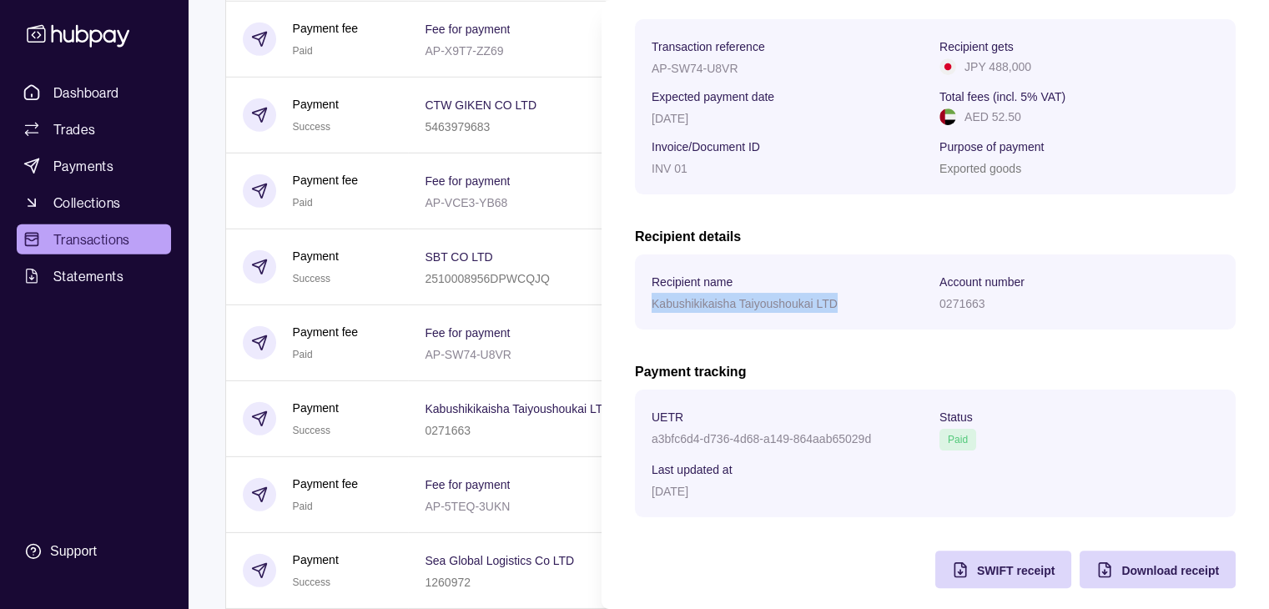
drag, startPoint x: 838, startPoint y: 305, endPoint x: 614, endPoint y: 298, distance: 223.8
click at [614, 298] on section "Payment Success 21 Sep 2025 | 23:17 Accepted Processing Successful Transaction …" at bounding box center [936, 186] width 668 height 872
copy p "Kabushikikaisha Taiyoushoukai LTD"
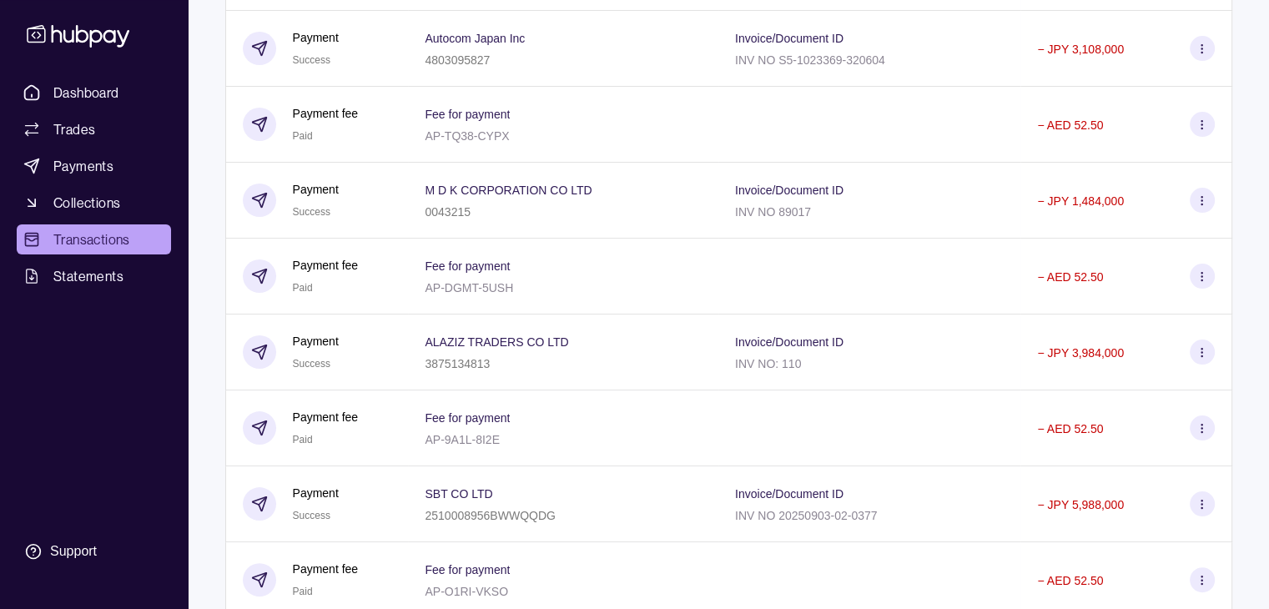
scroll to position [6585, 0]
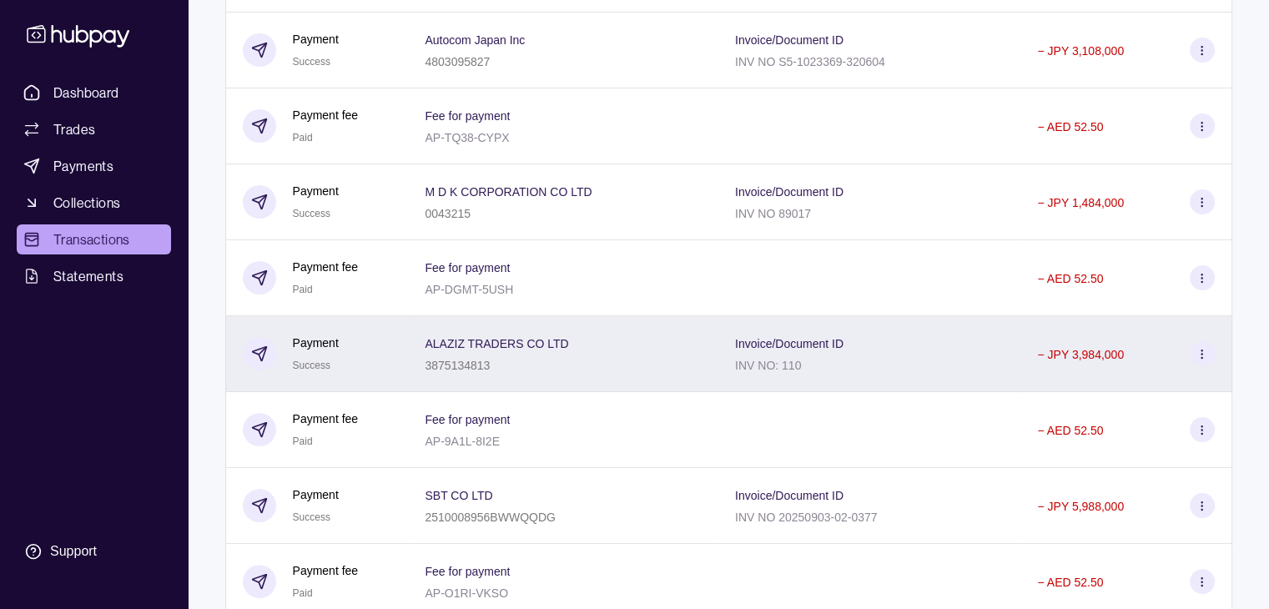
click at [1204, 361] on icon at bounding box center [1202, 354] width 13 height 13
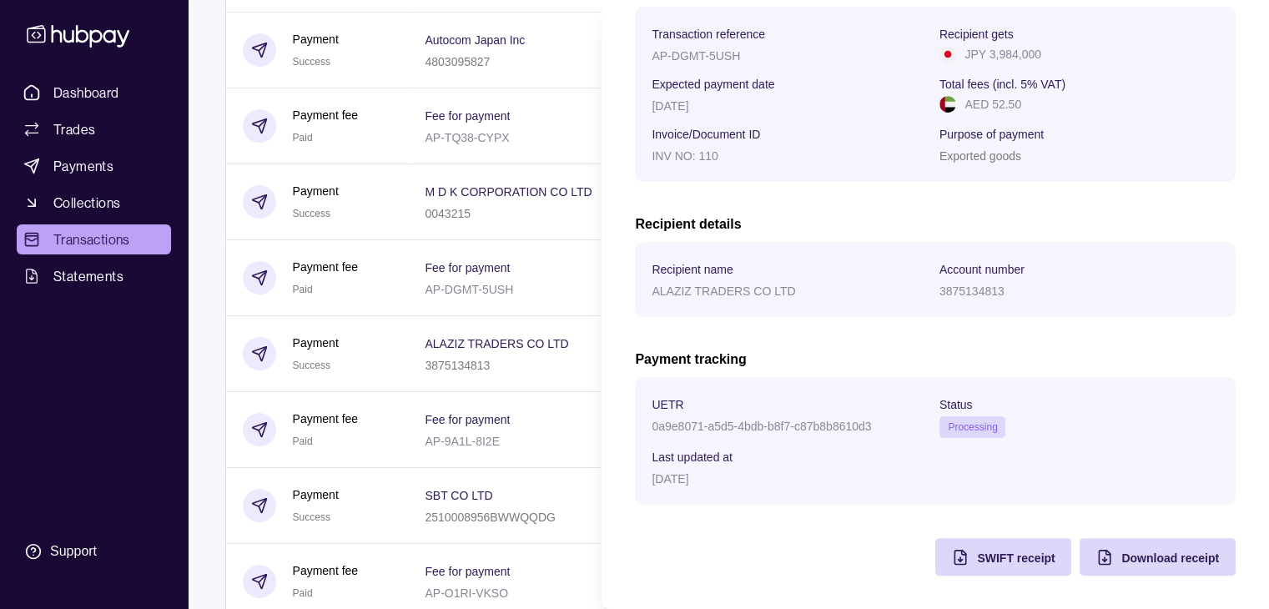
scroll to position [267, 0]
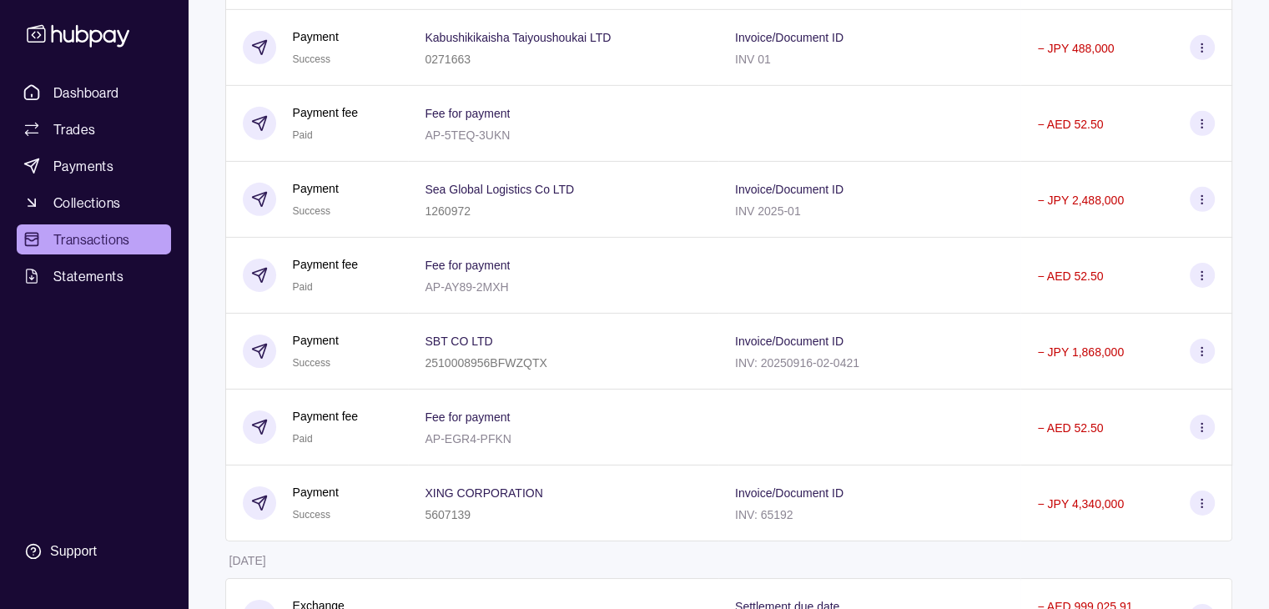
scroll to position [5334, 0]
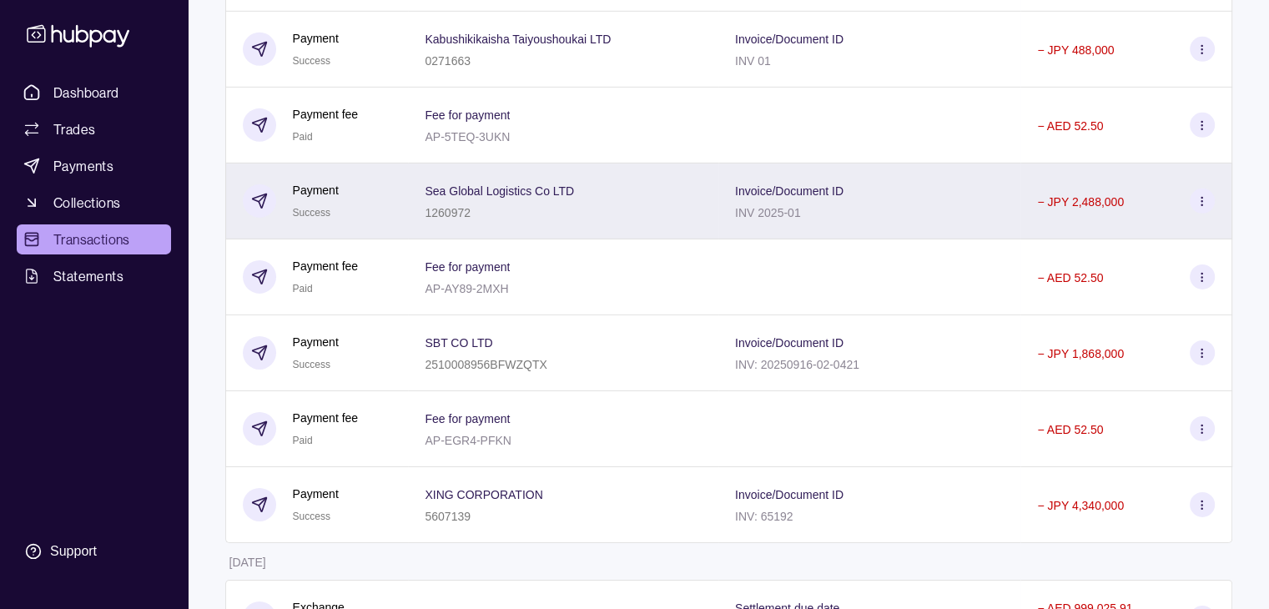
click at [1198, 214] on section at bounding box center [1202, 201] width 25 height 25
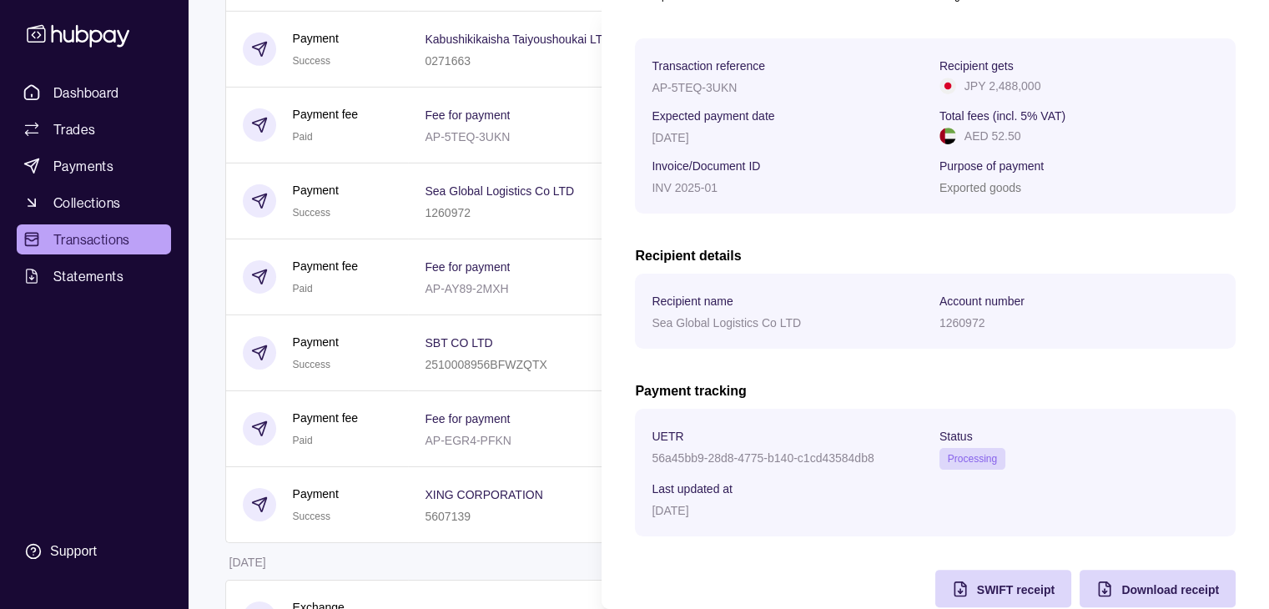
scroll to position [267, 0]
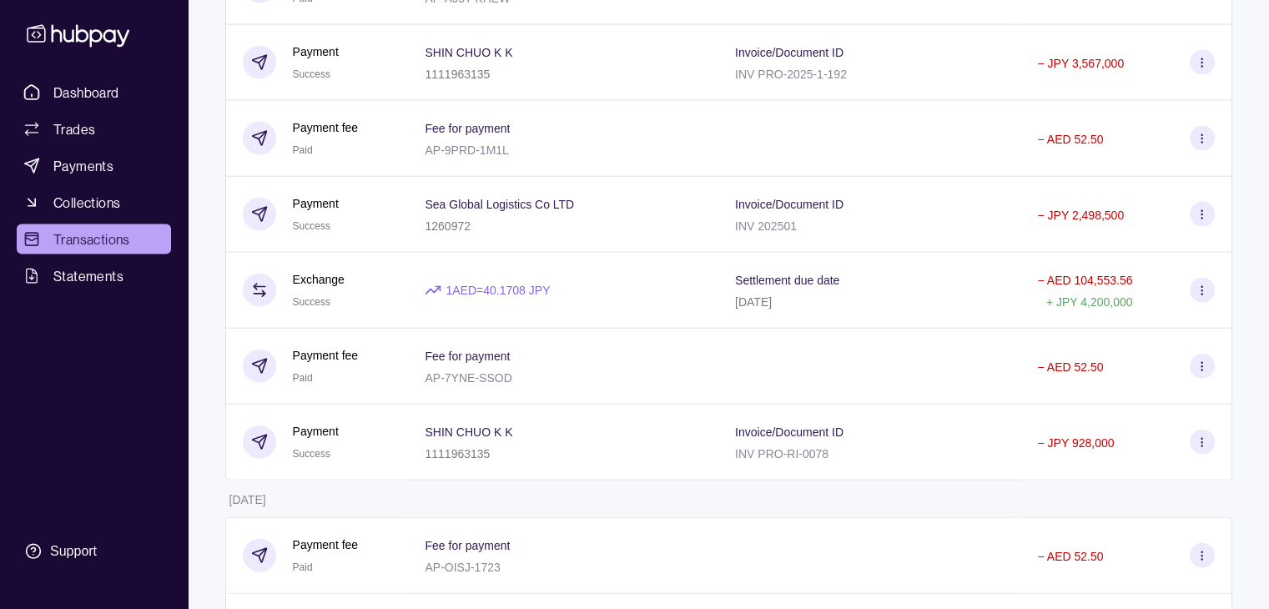
scroll to position [3664, 0]
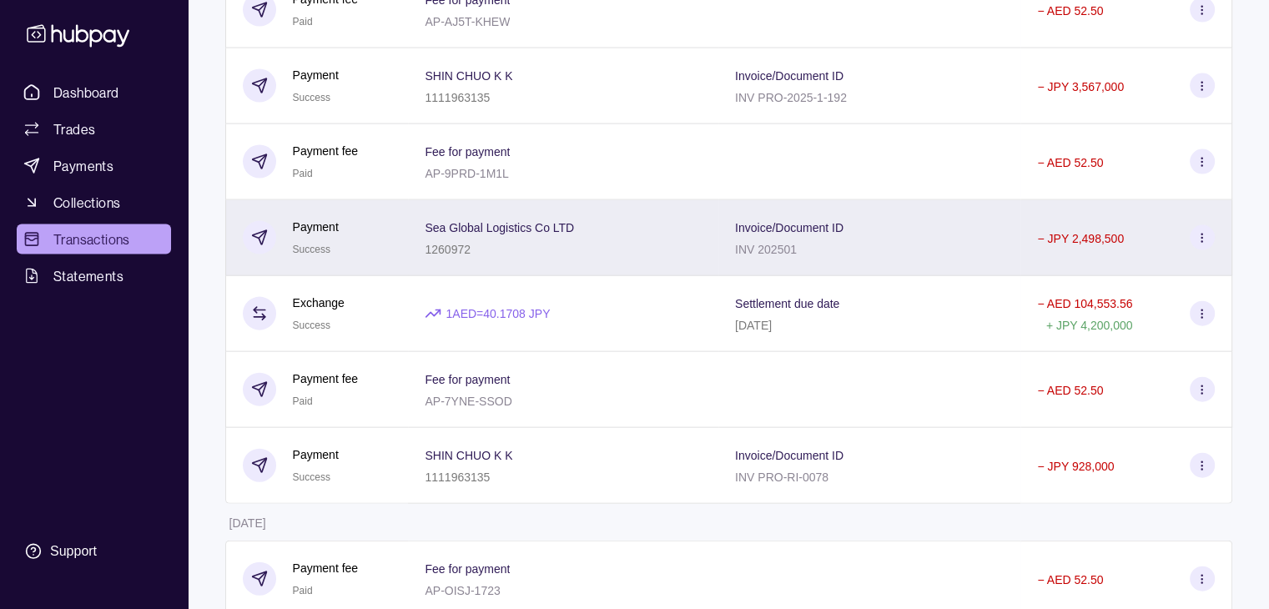
click at [1195, 250] on section at bounding box center [1202, 237] width 25 height 25
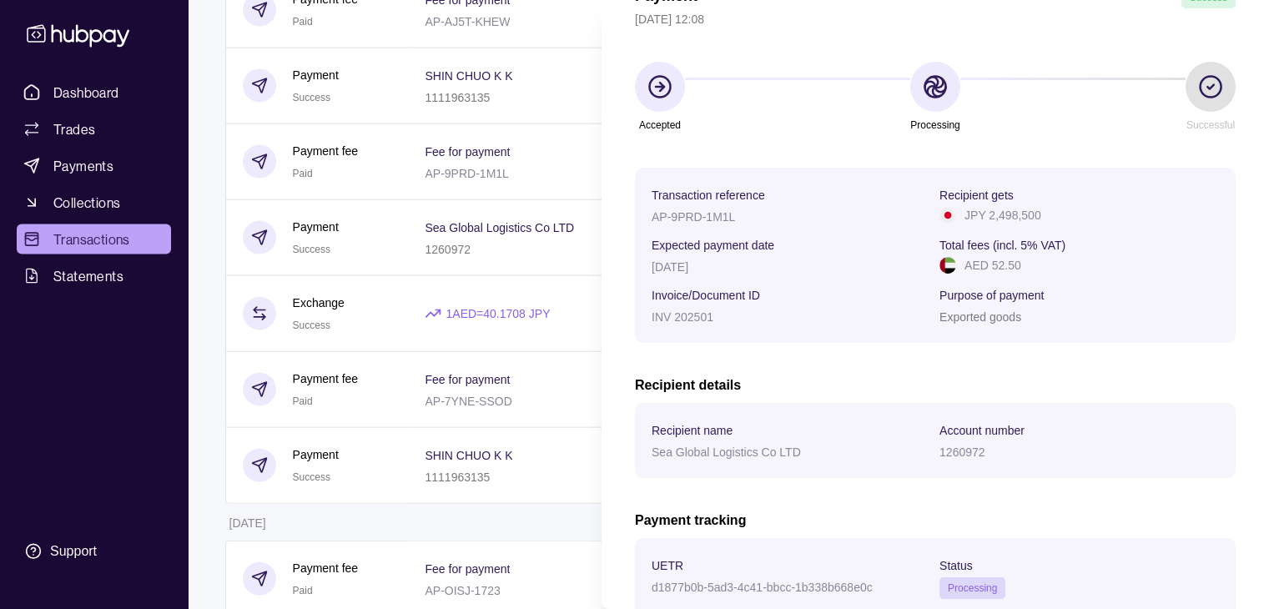
scroll to position [100, 0]
drag, startPoint x: 653, startPoint y: 221, endPoint x: 739, endPoint y: 229, distance: 87.2
click at [739, 229] on section "Transaction reference AP-9PRD-1M1L Recipient gets JPY 2,498,500 Expected paymen…" at bounding box center [935, 257] width 567 height 142
copy p "AP-9PRD-1M1L"
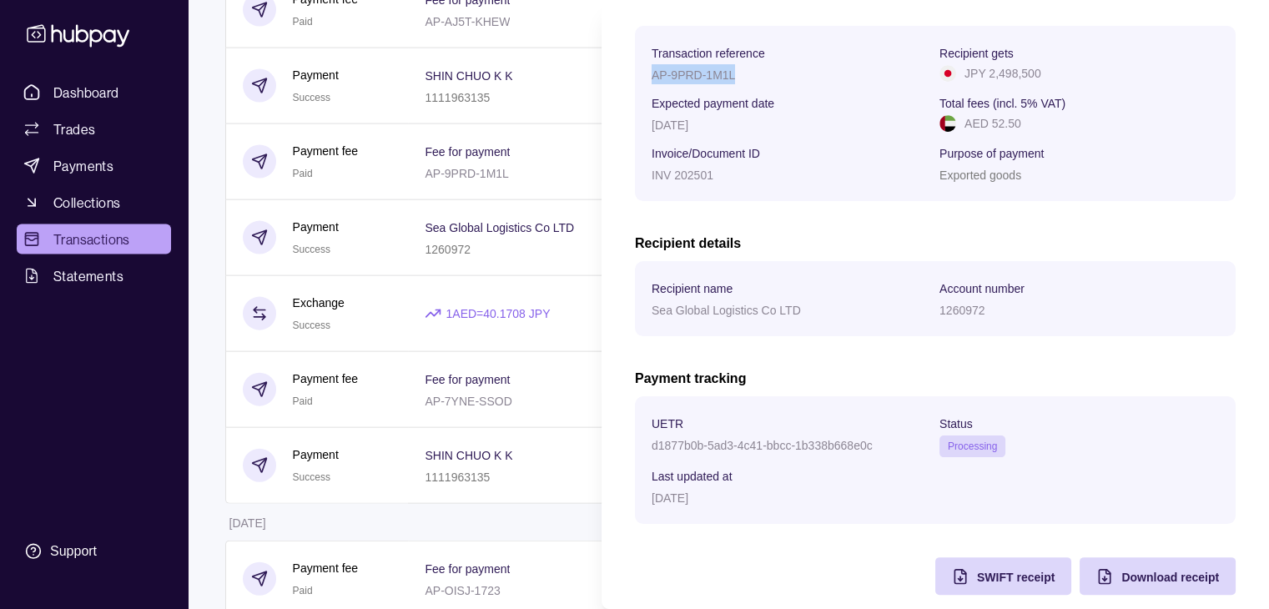
scroll to position [267, 0]
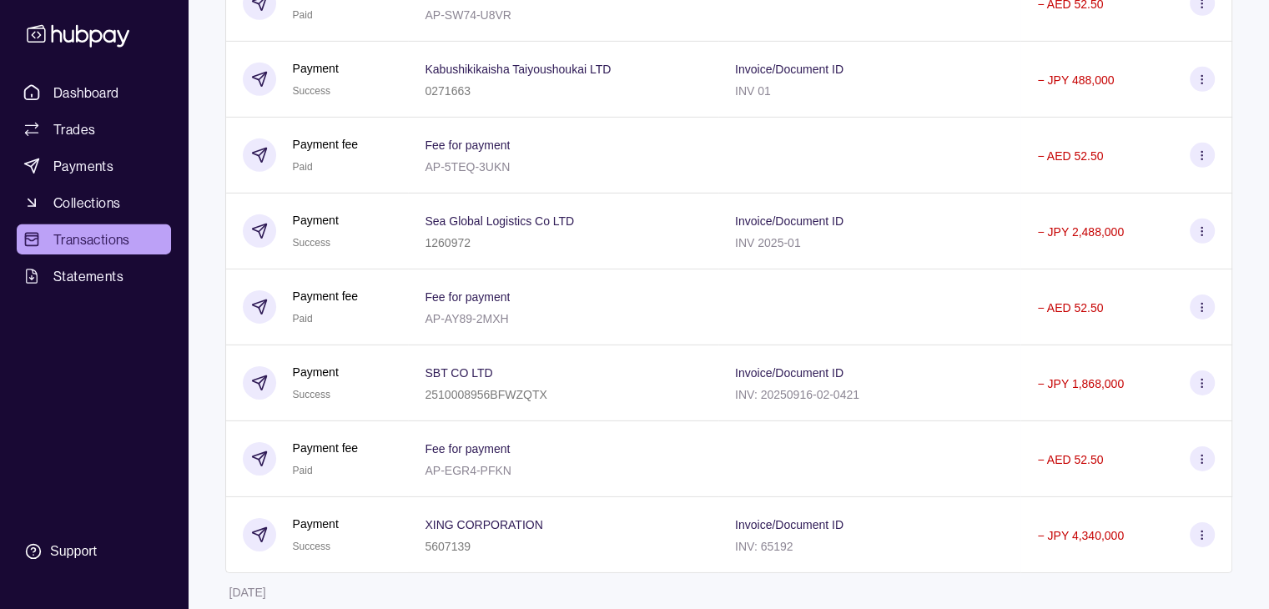
scroll to position [5334, 0]
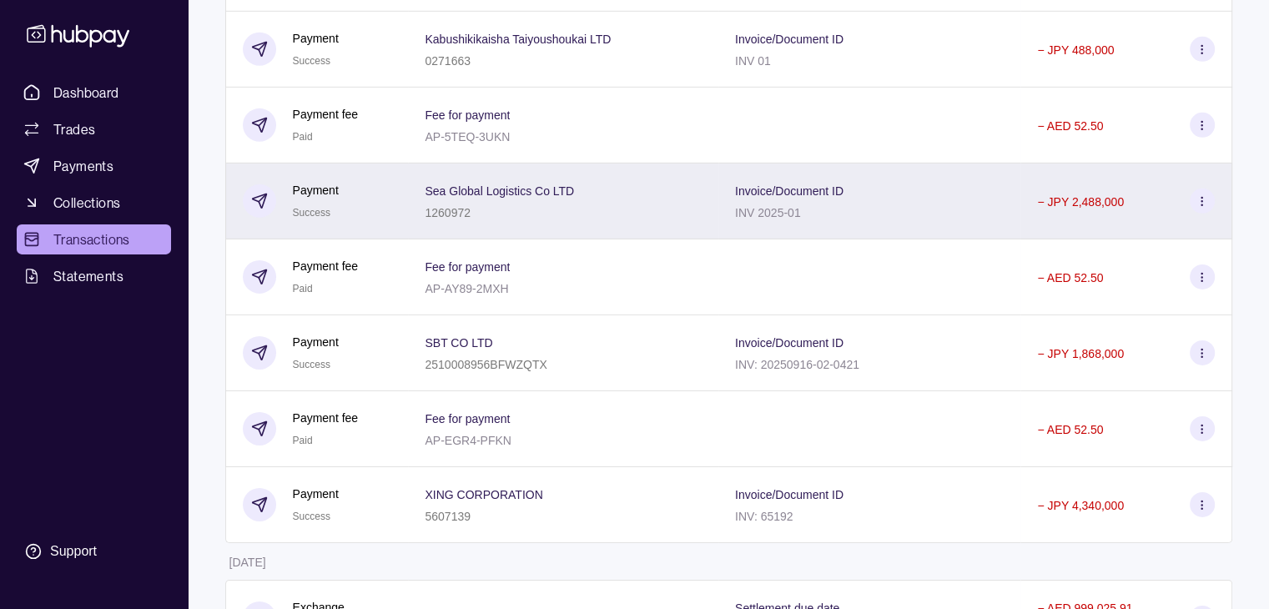
click at [756, 200] on span "Invoice/Document ID" at bounding box center [789, 190] width 108 height 20
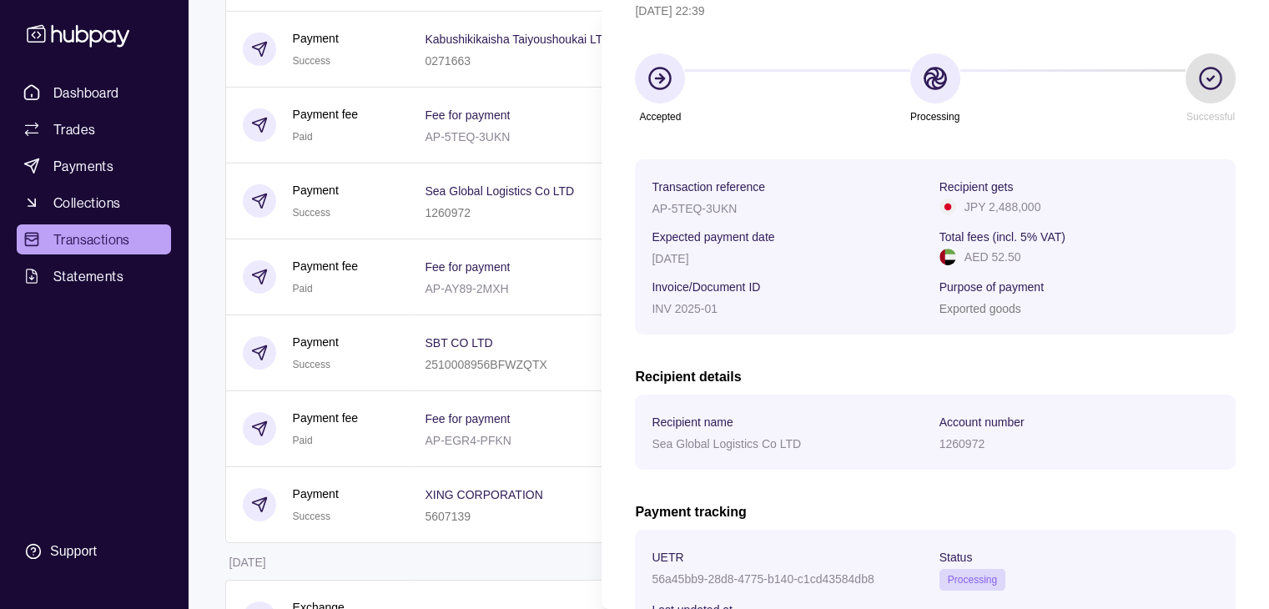
scroll to position [100, 0]
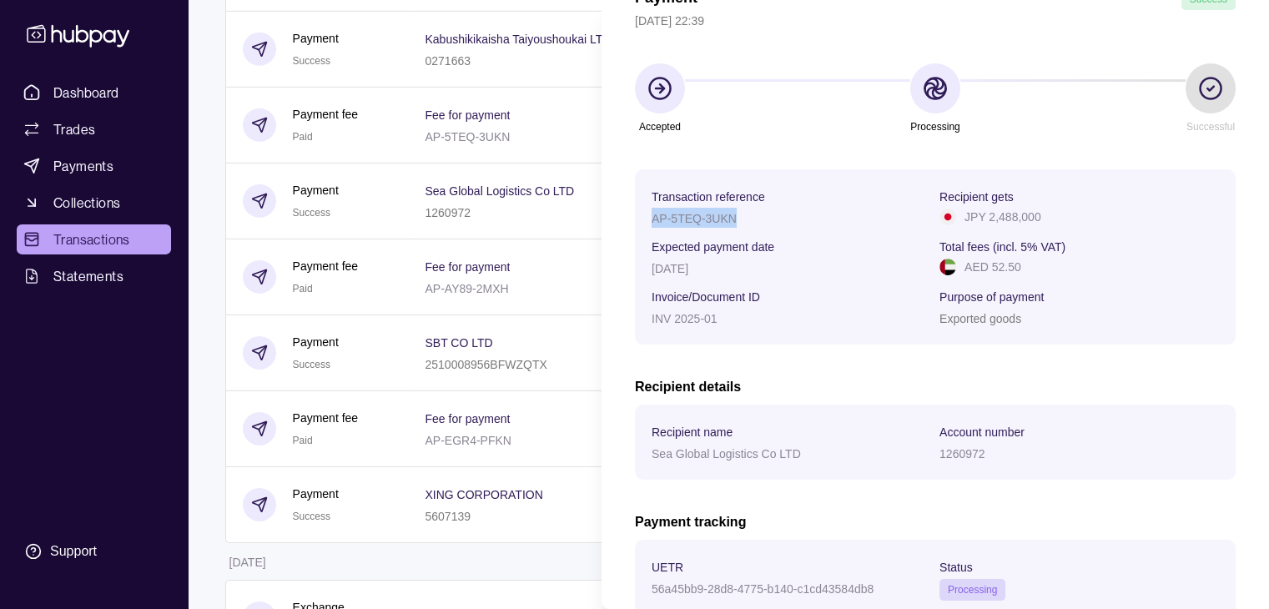
drag, startPoint x: 740, startPoint y: 219, endPoint x: 650, endPoint y: 219, distance: 90.1
click at [650, 219] on section "Transaction reference AP-5TEQ-3UKN Recipient gets JPY 2,488,000 Expected paymen…" at bounding box center [935, 256] width 601 height 175
copy p "AP-5TEQ-3UKN"
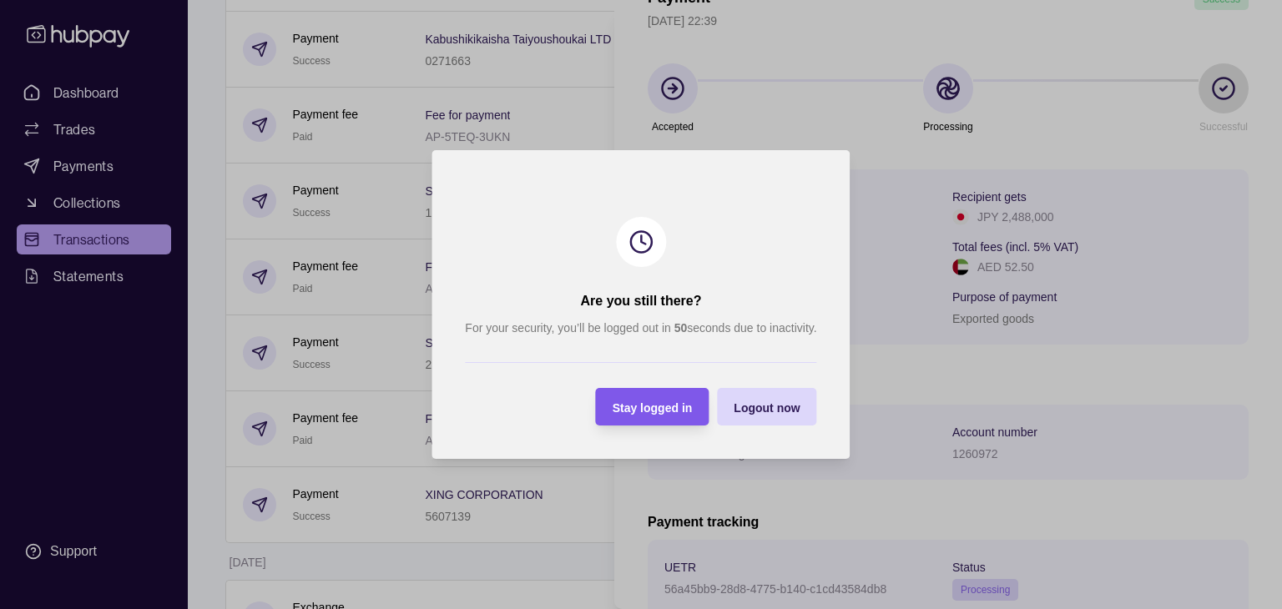
click at [668, 404] on span "Stay logged in" at bounding box center [653, 407] width 80 height 13
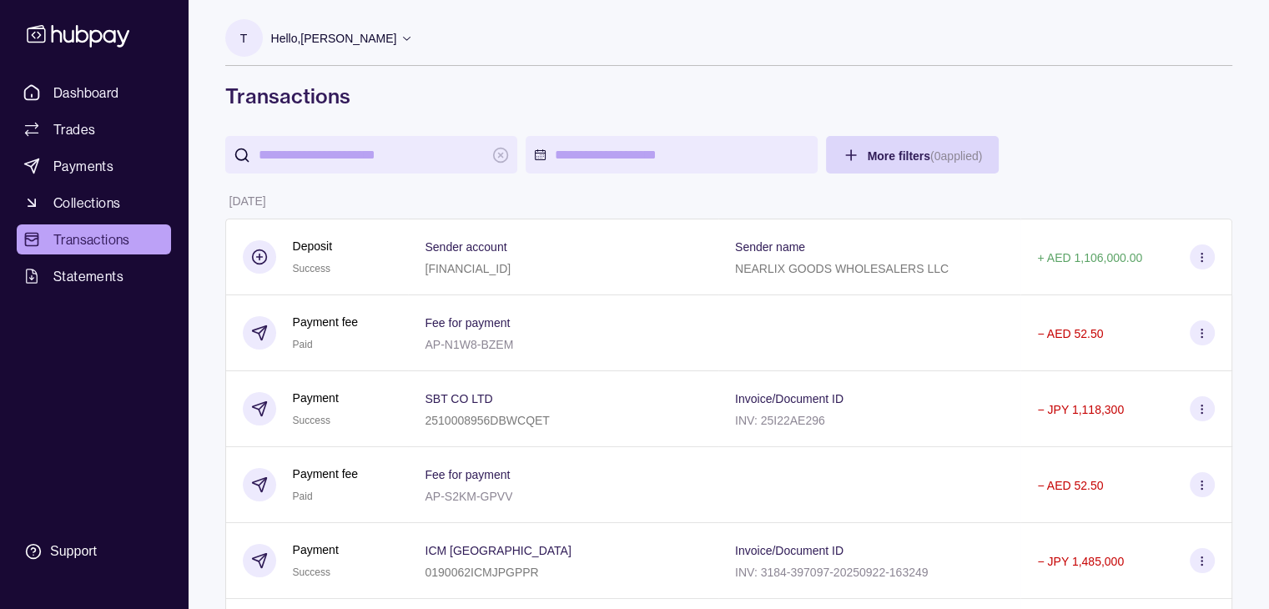
scroll to position [0, 0]
click at [78, 90] on span "Dashboard" at bounding box center [86, 93] width 66 height 20
